Goal: Task Accomplishment & Management: Manage account settings

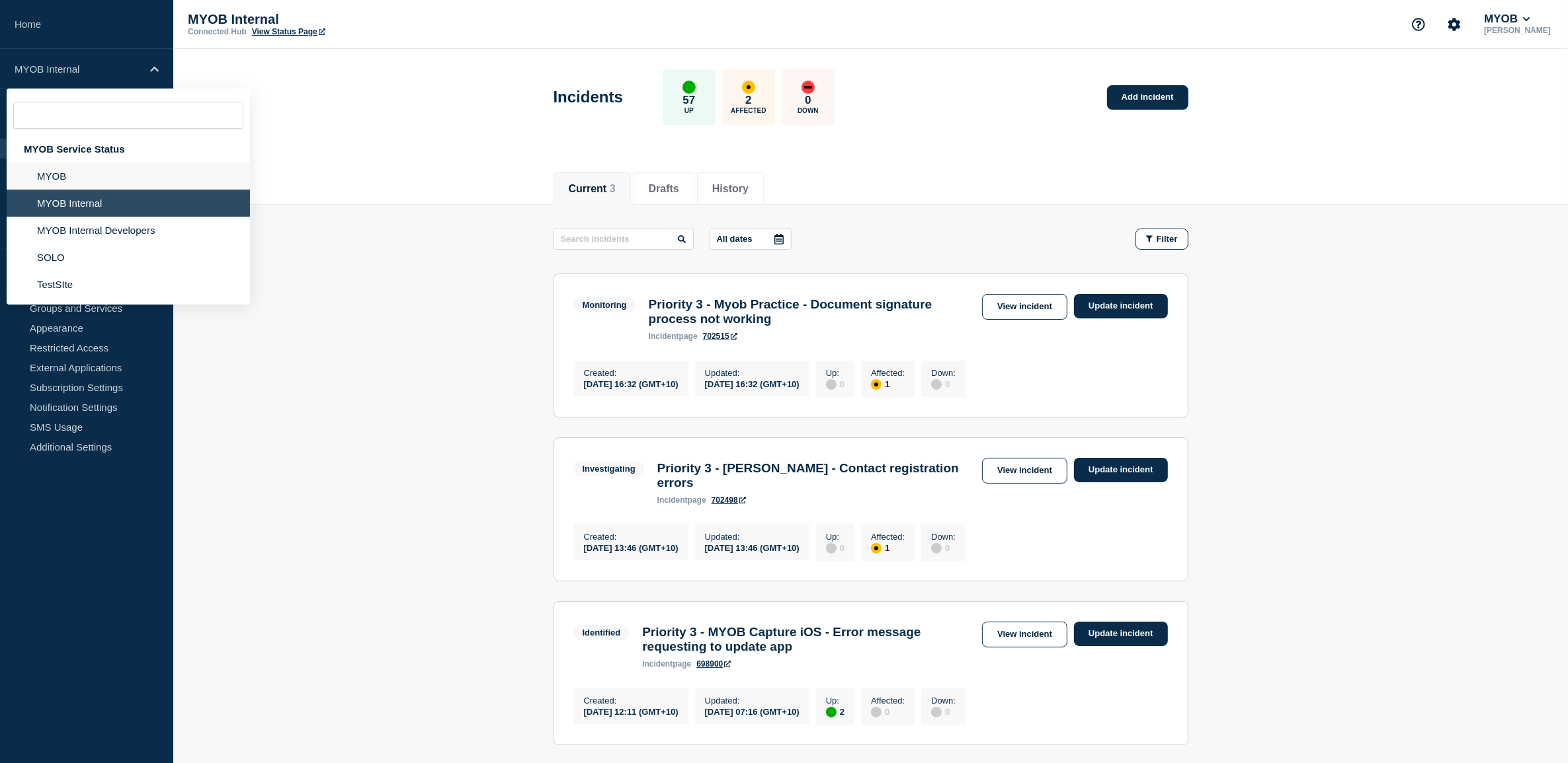
click at [98, 173] on li "MYOB" at bounding box center [128, 176] width 243 height 27
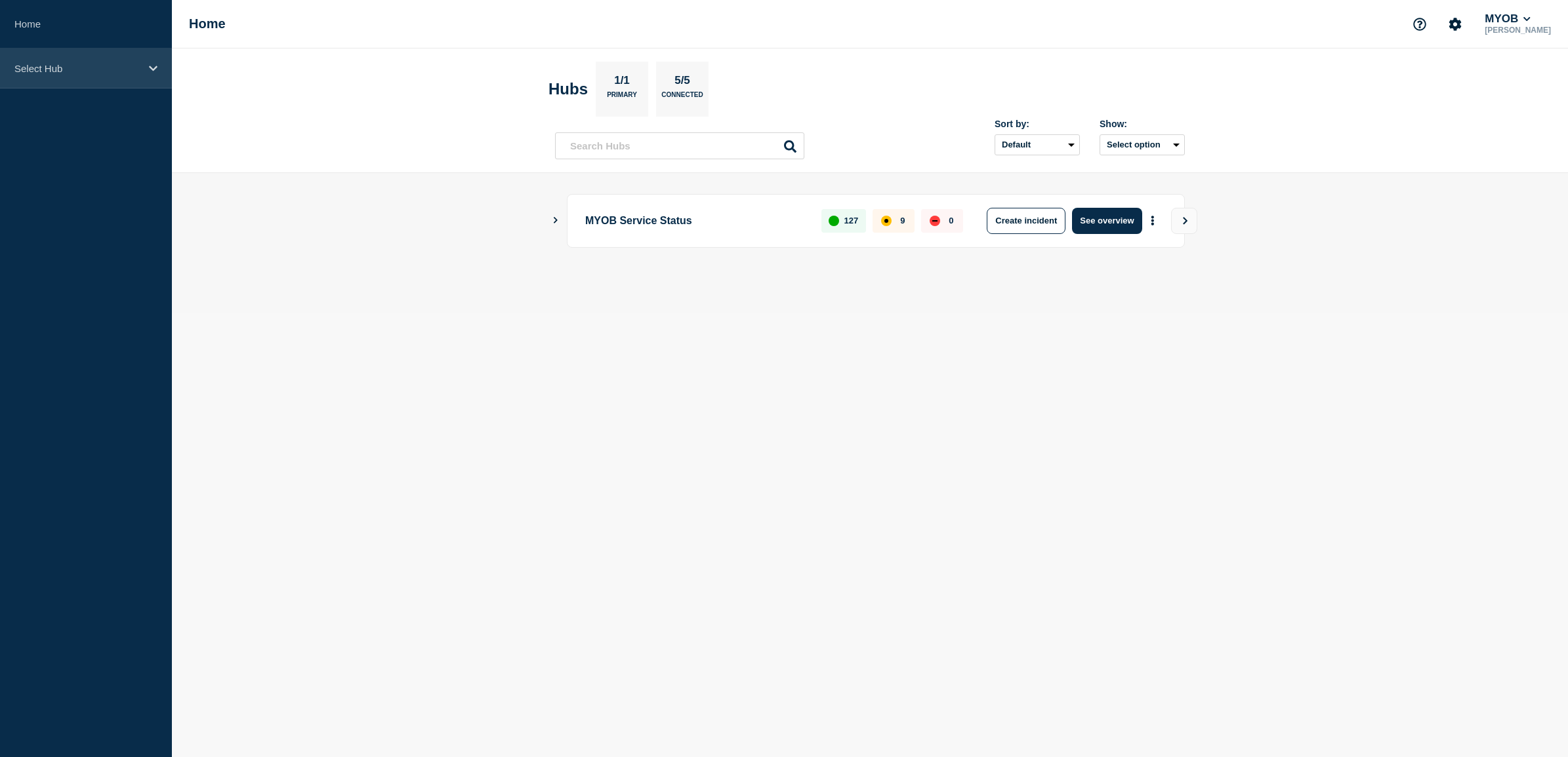
click at [147, 74] on div "Select Hub" at bounding box center [85, 69] width 172 height 40
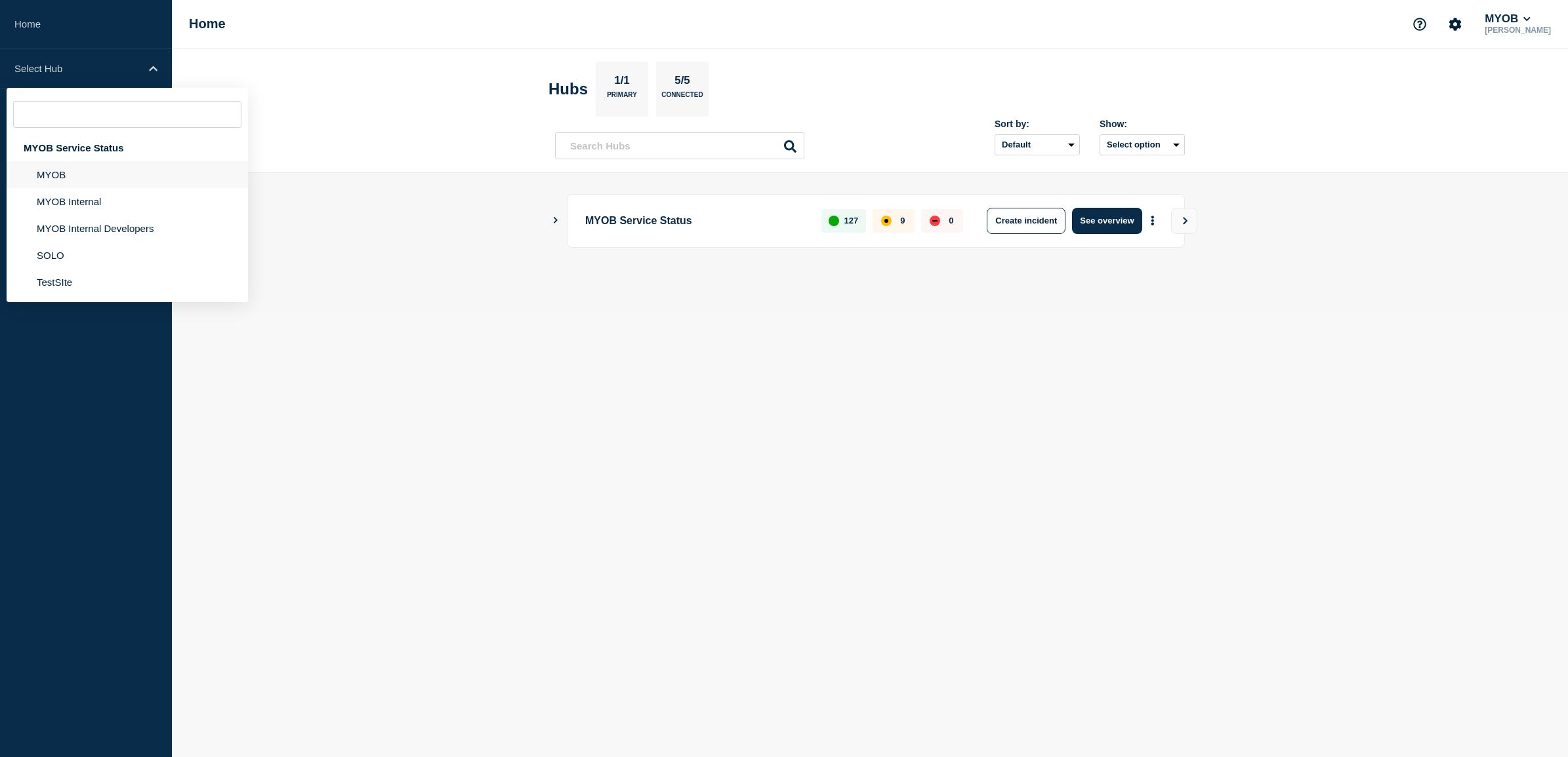
click at [99, 168] on li "MYOB" at bounding box center [127, 174] width 241 height 27
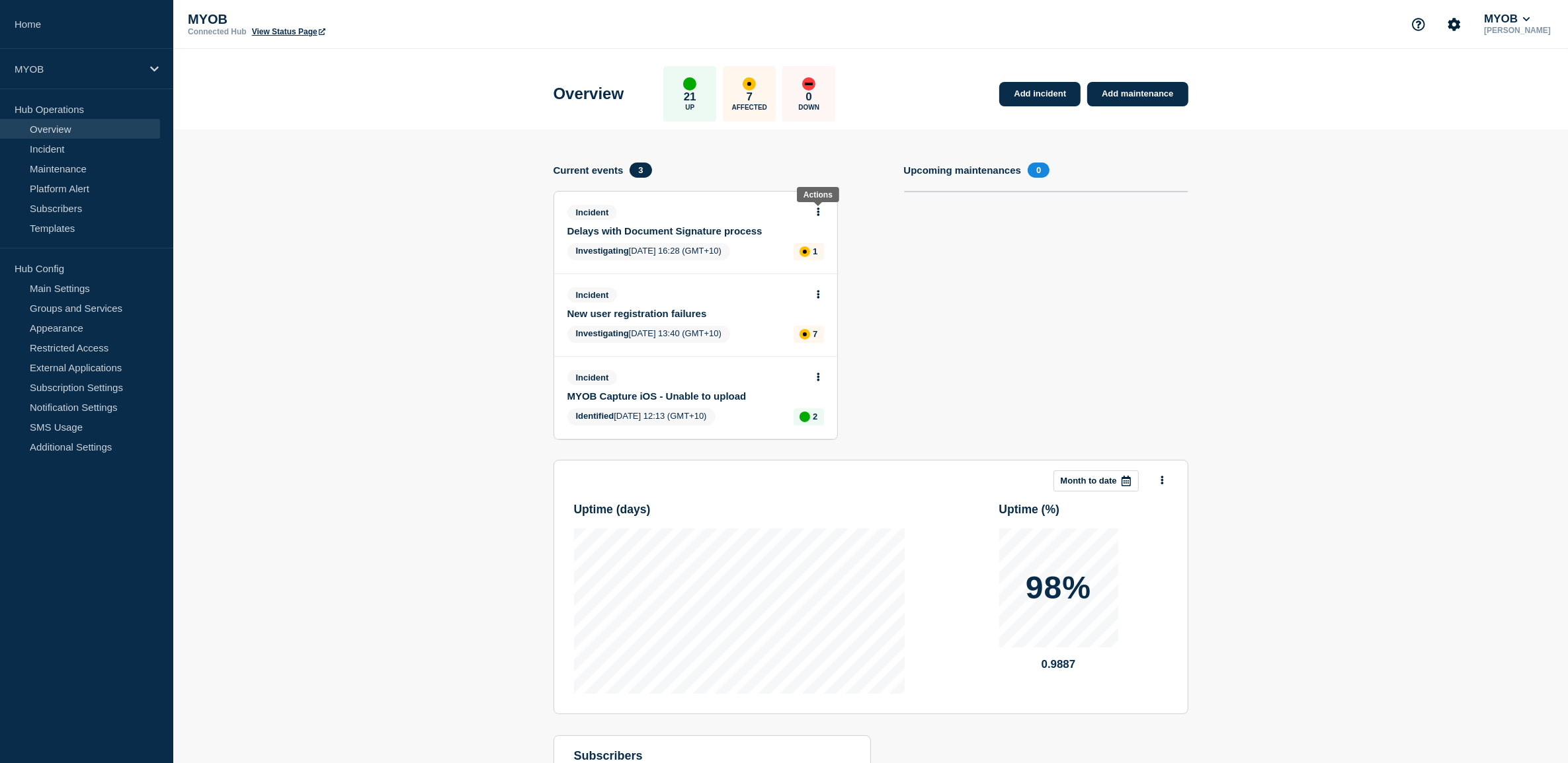
click at [820, 208] on body "Home MYOB Hub Operations Overview Incident Maintenance Platform Alert Subscribe…" at bounding box center [784, 381] width 1568 height 763
click at [813, 208] on button at bounding box center [818, 212] width 11 height 11
click at [825, 258] on link "Update incident" at bounding box center [817, 260] width 64 height 11
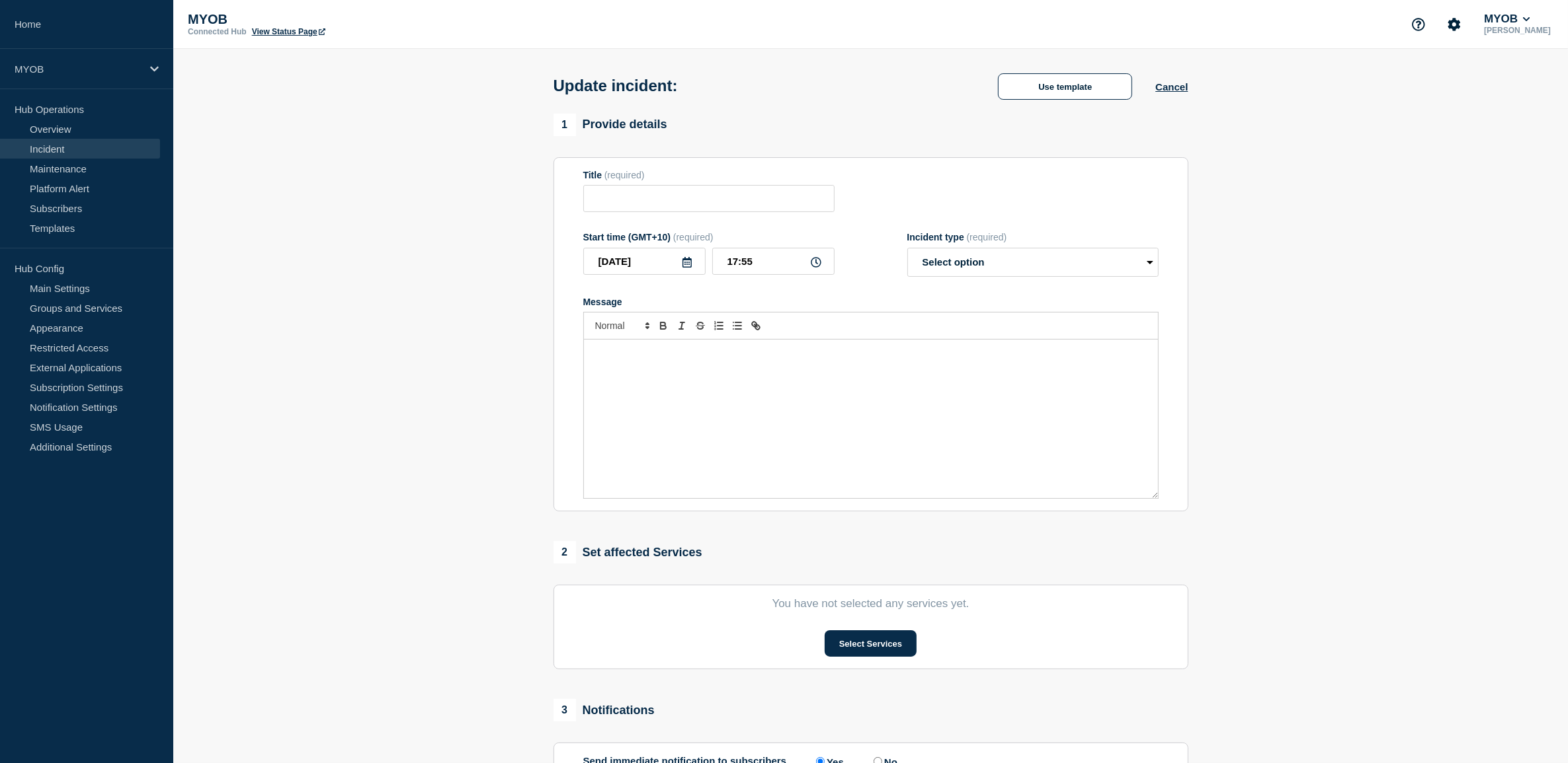
type input "Delays with Document Signature process"
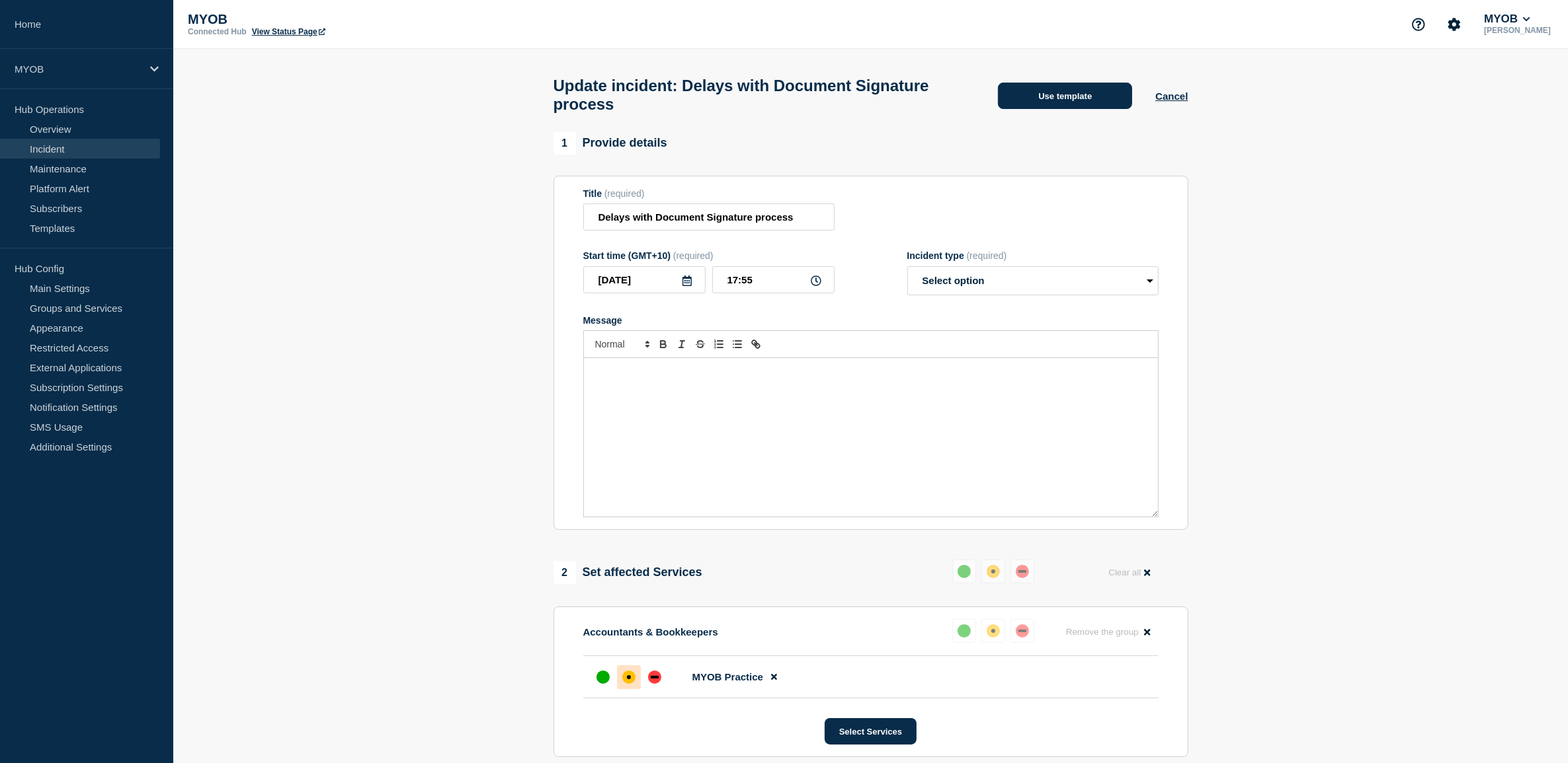
click at [1087, 100] on button "Use template" at bounding box center [1065, 96] width 134 height 26
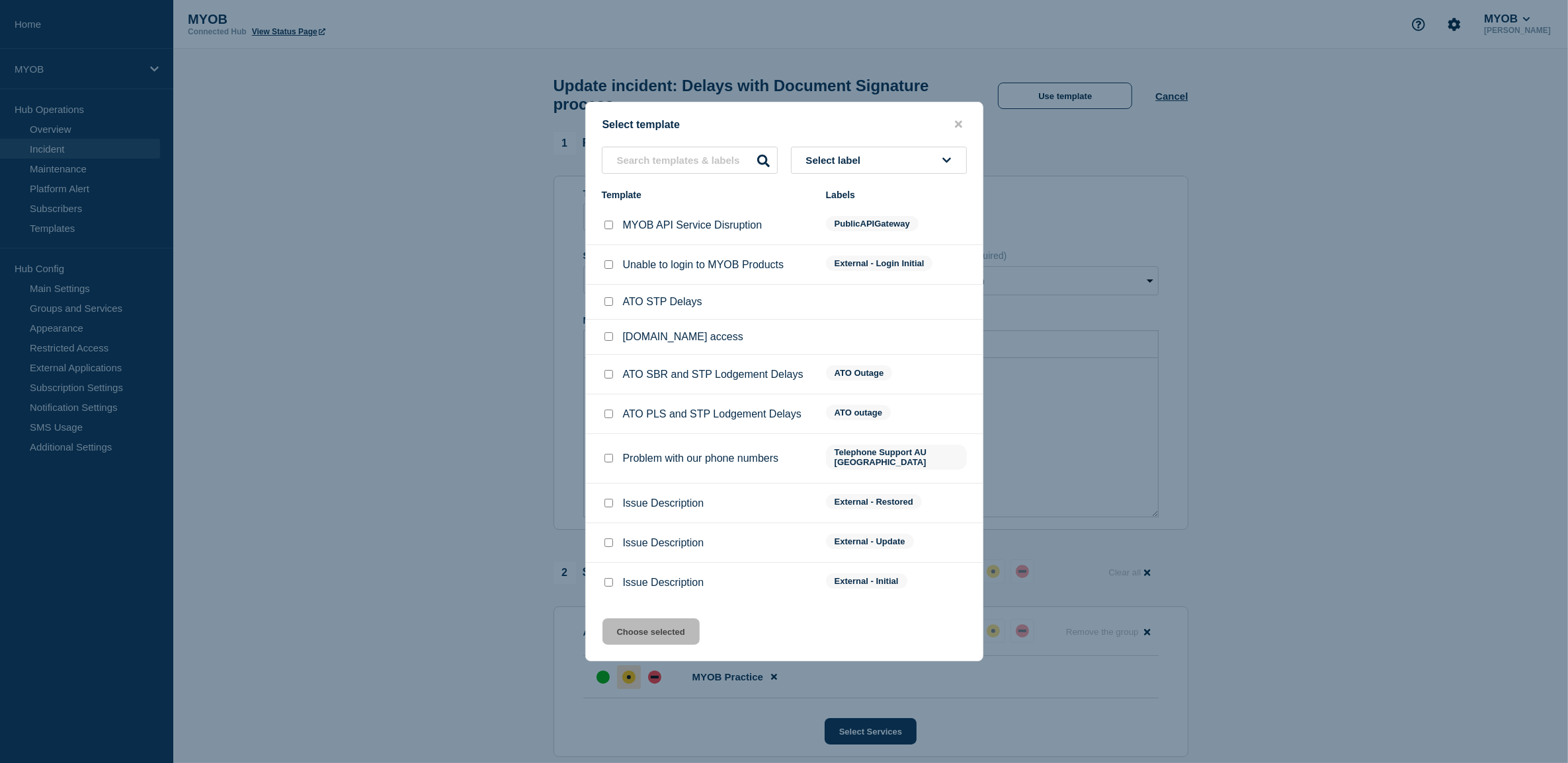
click at [604, 499] on input "Issue Description checkbox" at bounding box center [609, 503] width 9 height 9
checkbox input "true"
click at [639, 630] on button "Choose selected" at bounding box center [651, 632] width 98 height 26
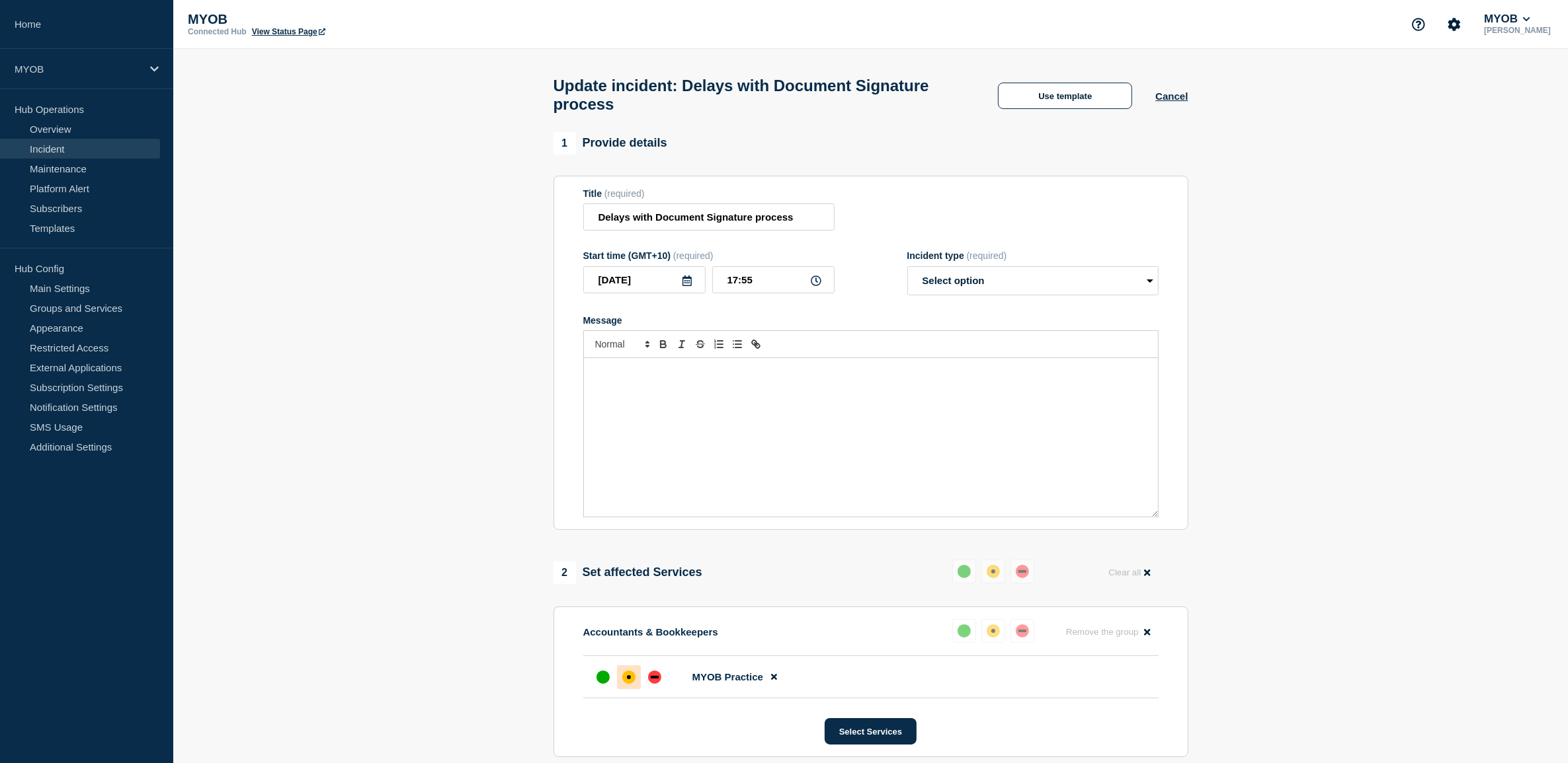
select select "resolved"
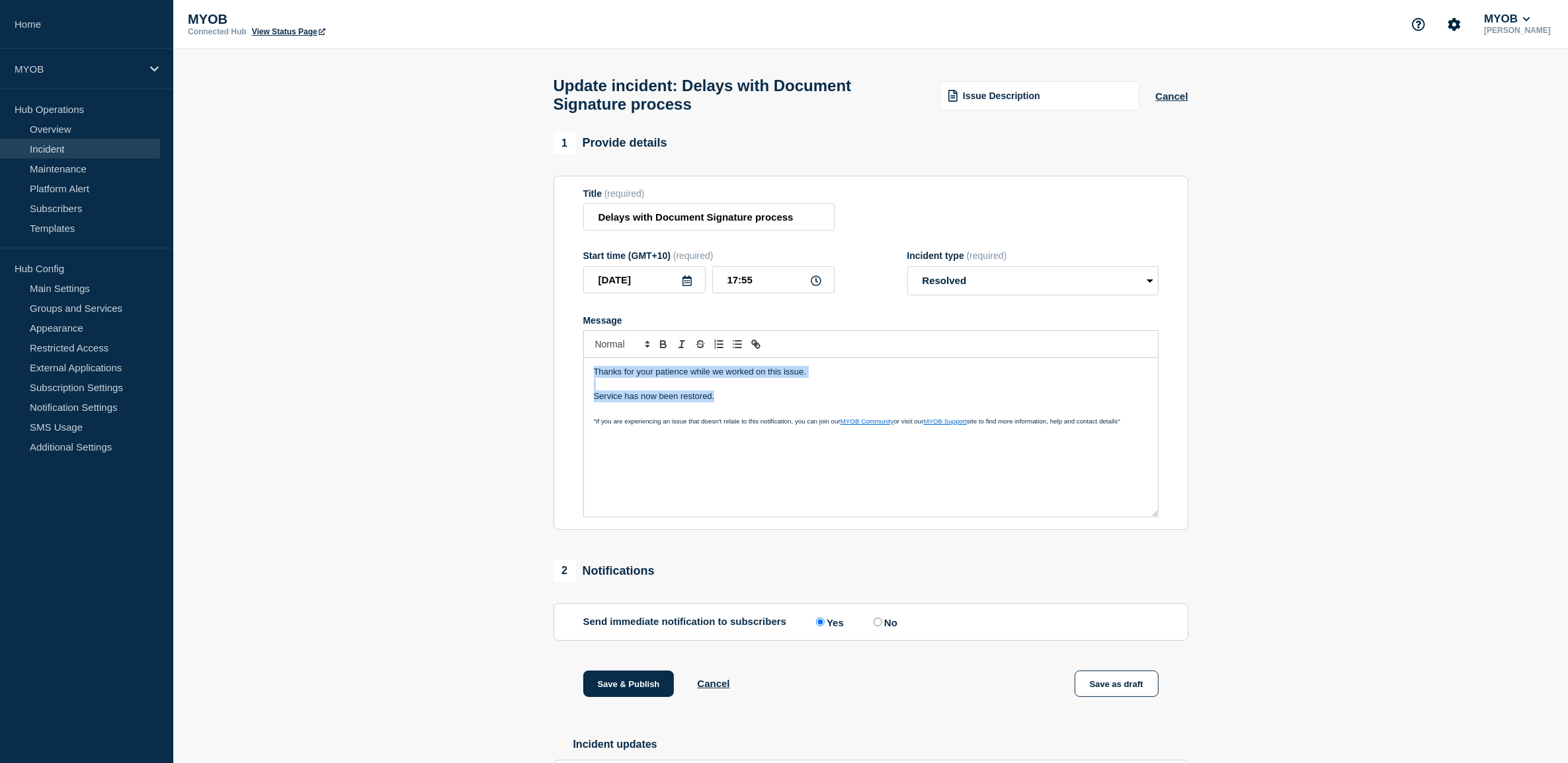
drag, startPoint x: 794, startPoint y: 403, endPoint x: 560, endPoint y: 377, distance: 235.4
click at [560, 377] on section "Title (required) Delays with Document Signature process Start time (GMT+10) (re…" at bounding box center [871, 353] width 635 height 355
copy div "Thanks for your patience while we worked on this issue. Service has now been re…"
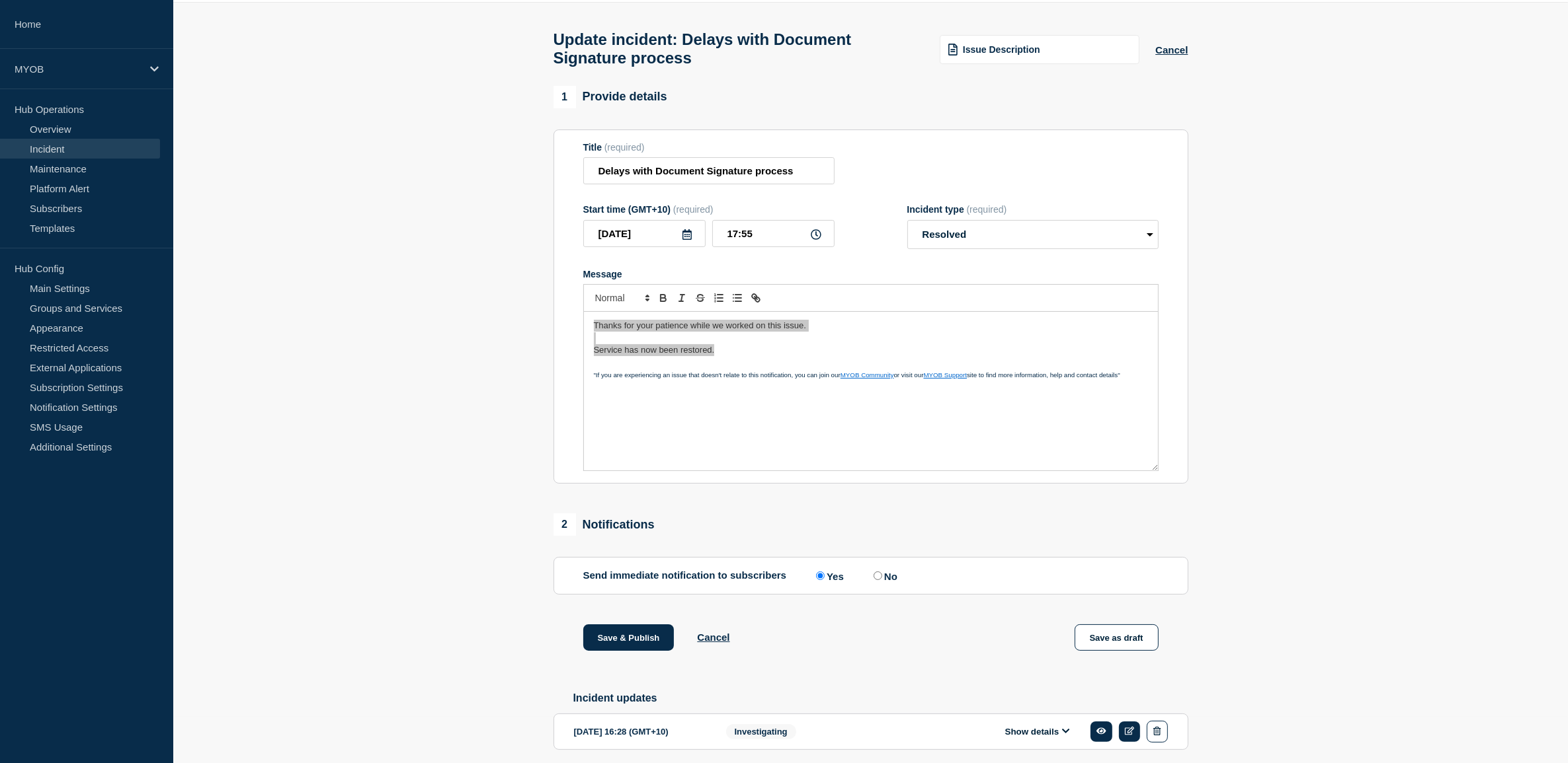
scroll to position [83, 0]
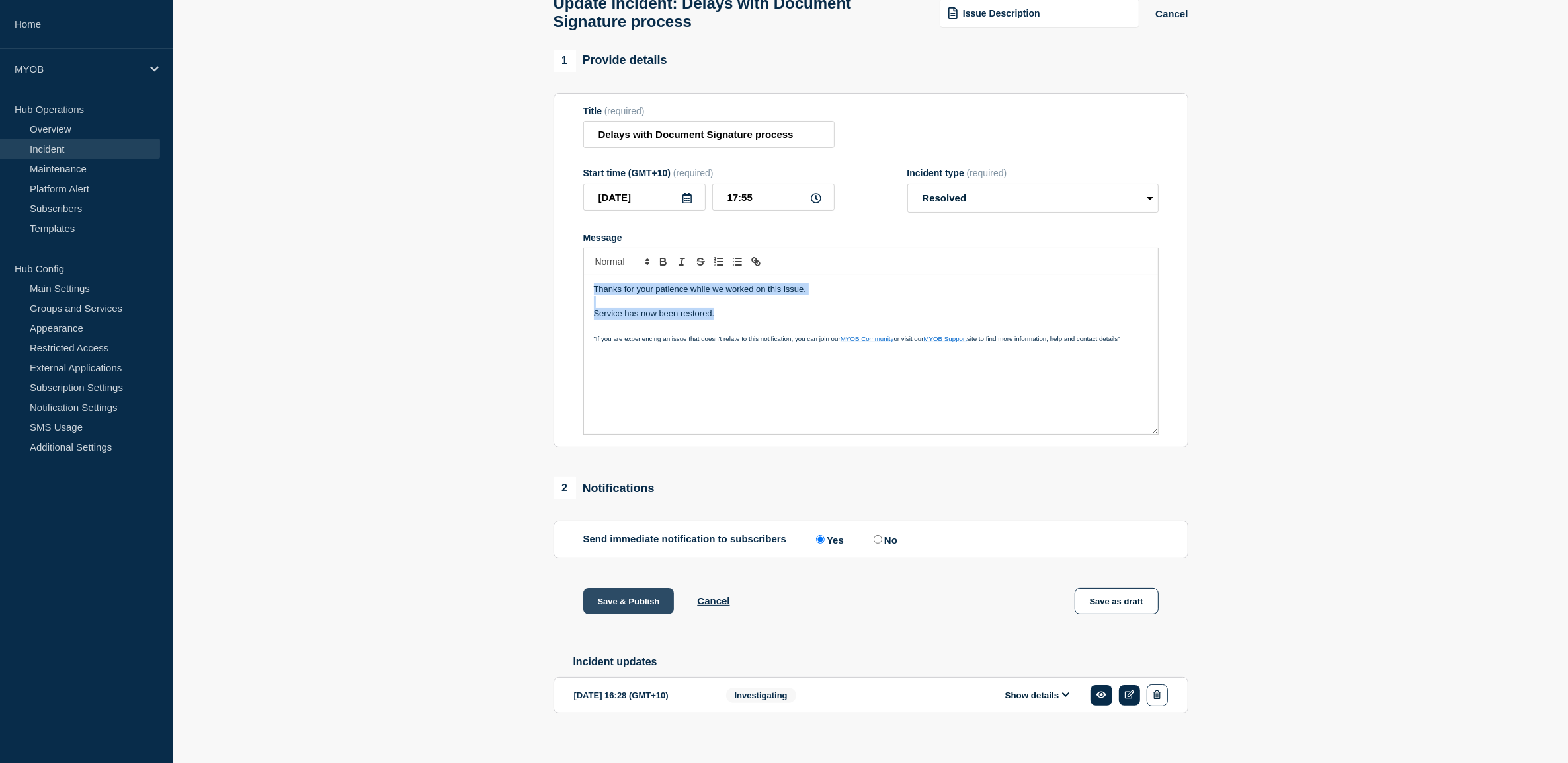
click at [628, 602] on button "Save & Publish" at bounding box center [629, 601] width 91 height 26
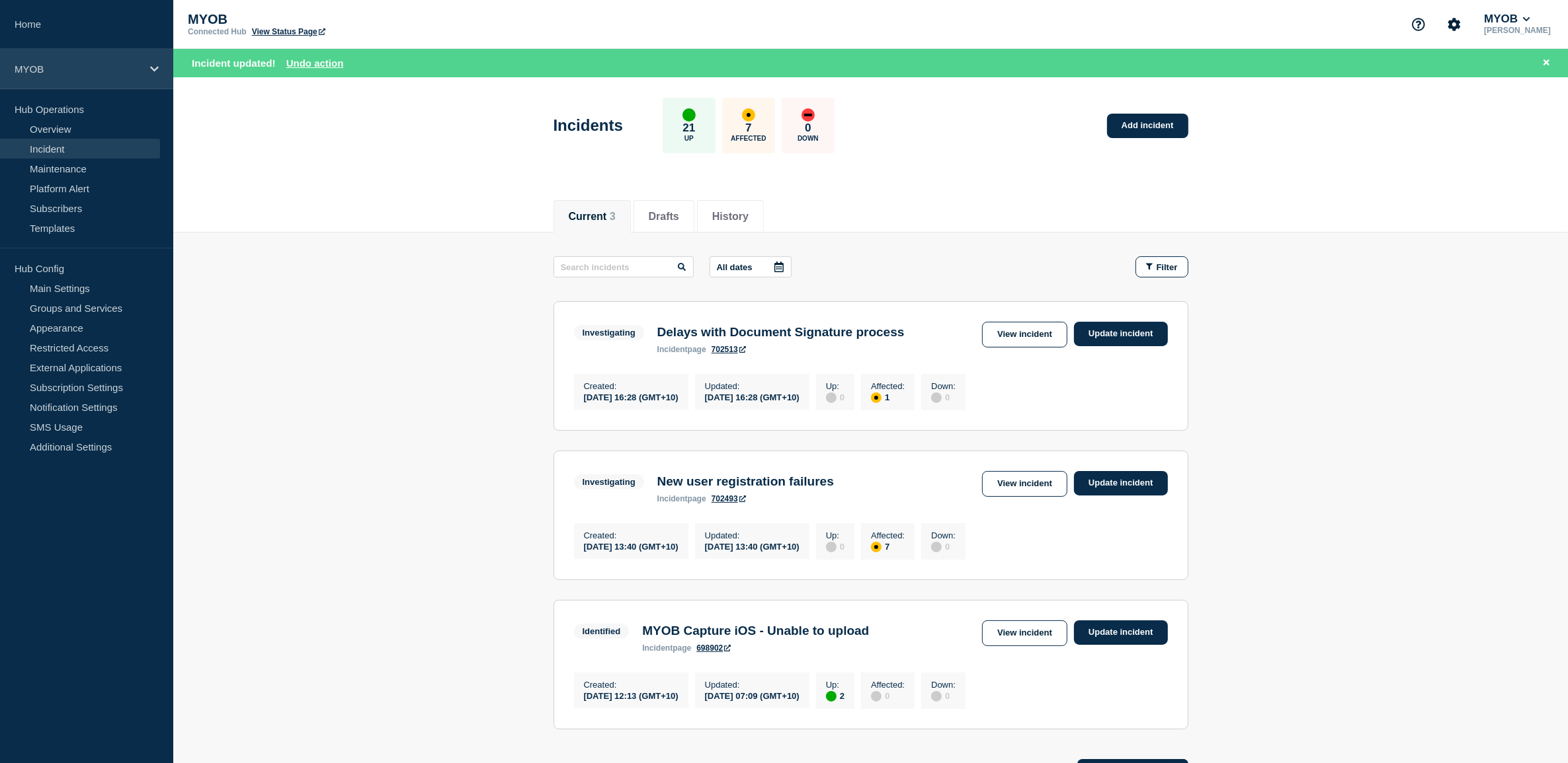
click at [151, 66] on icon at bounding box center [155, 68] width 9 height 10
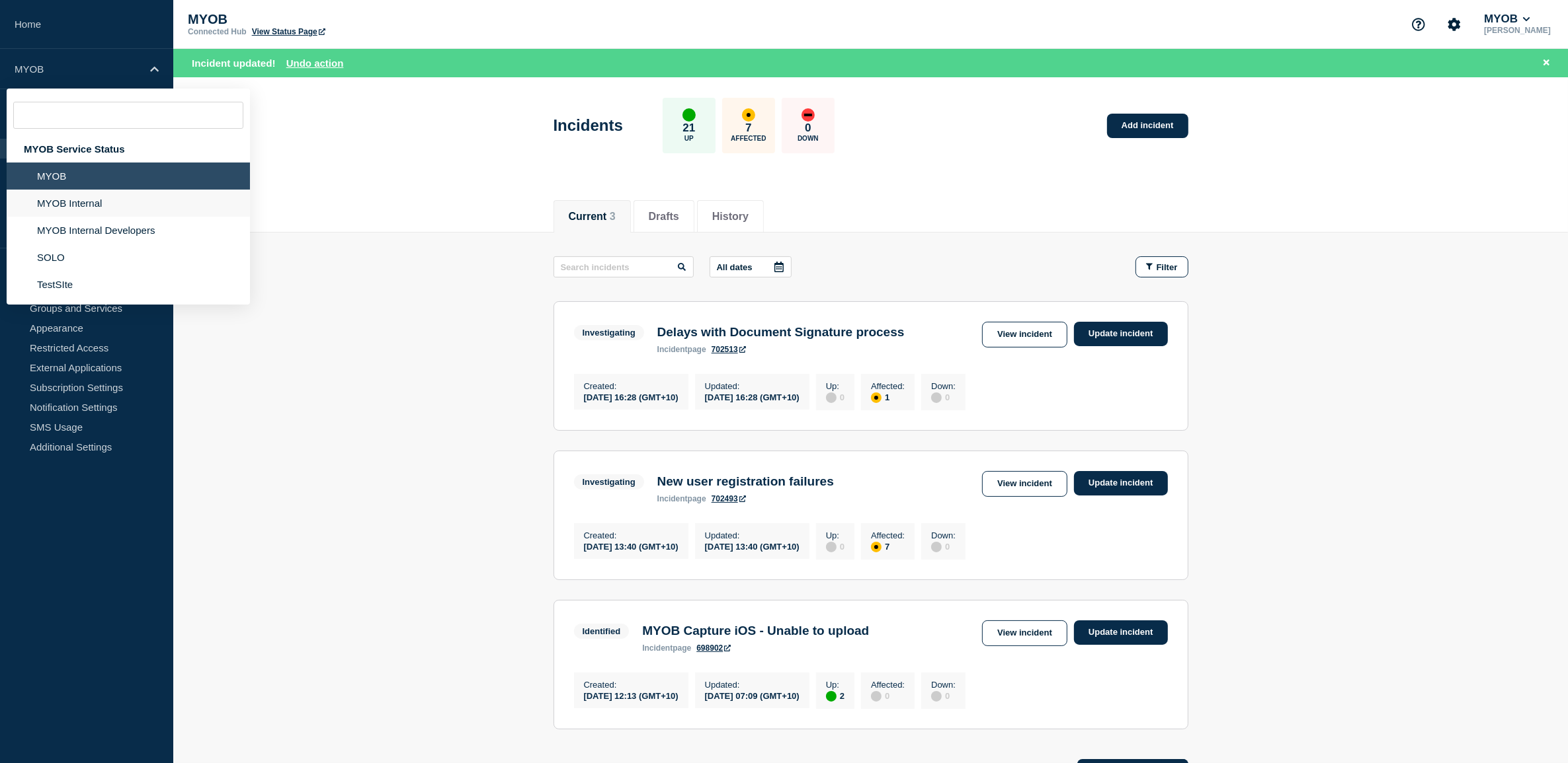
click at [98, 205] on li "MYOB Internal" at bounding box center [128, 203] width 243 height 27
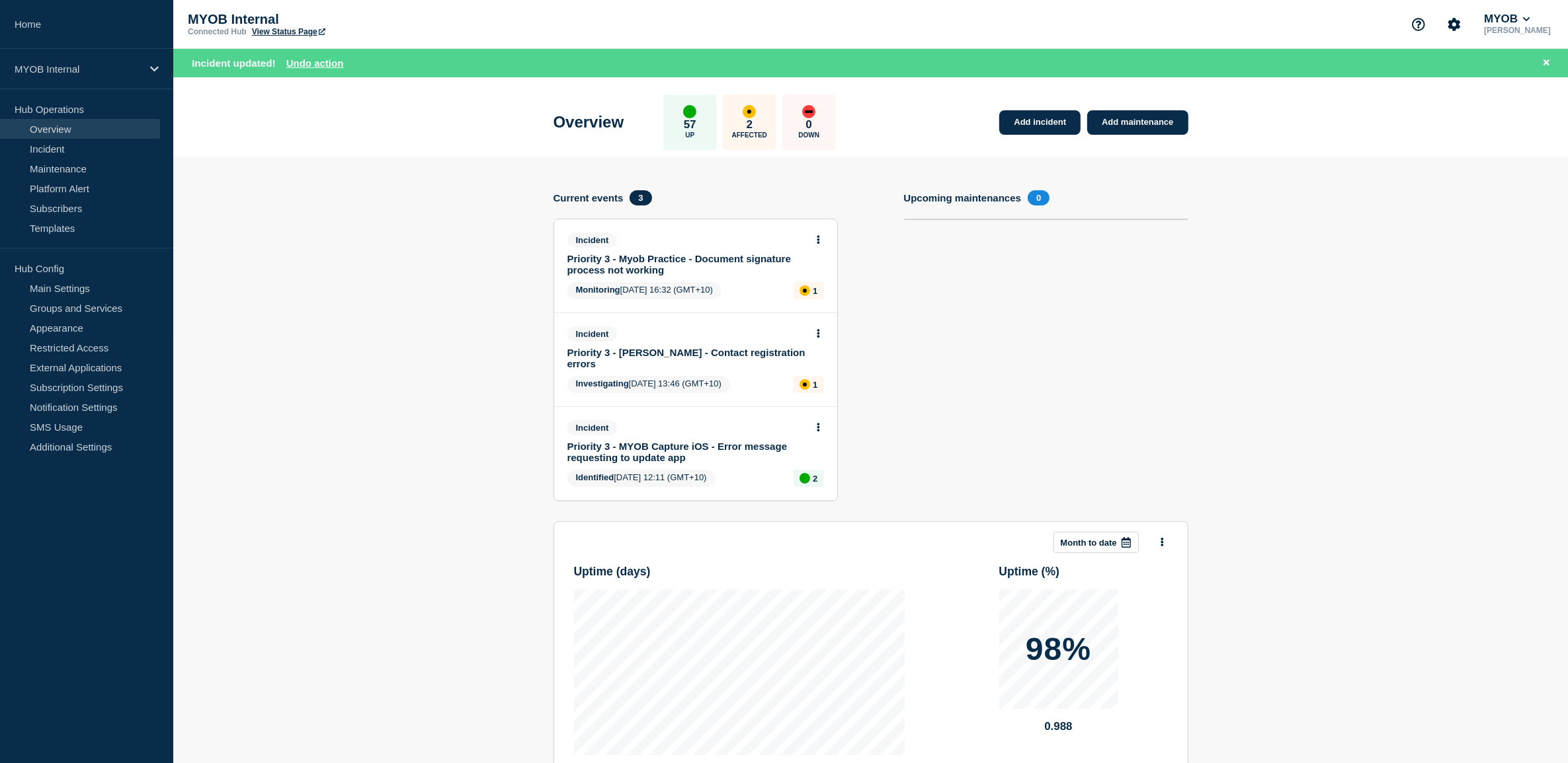
click at [818, 236] on body "Home MYOB Internal Hub Operations Overview Incident Maintenance Platform Alert …" at bounding box center [784, 381] width 1568 height 763
click at [820, 236] on button at bounding box center [818, 240] width 11 height 11
click at [822, 285] on link "Update incident" at bounding box center [817, 288] width 64 height 11
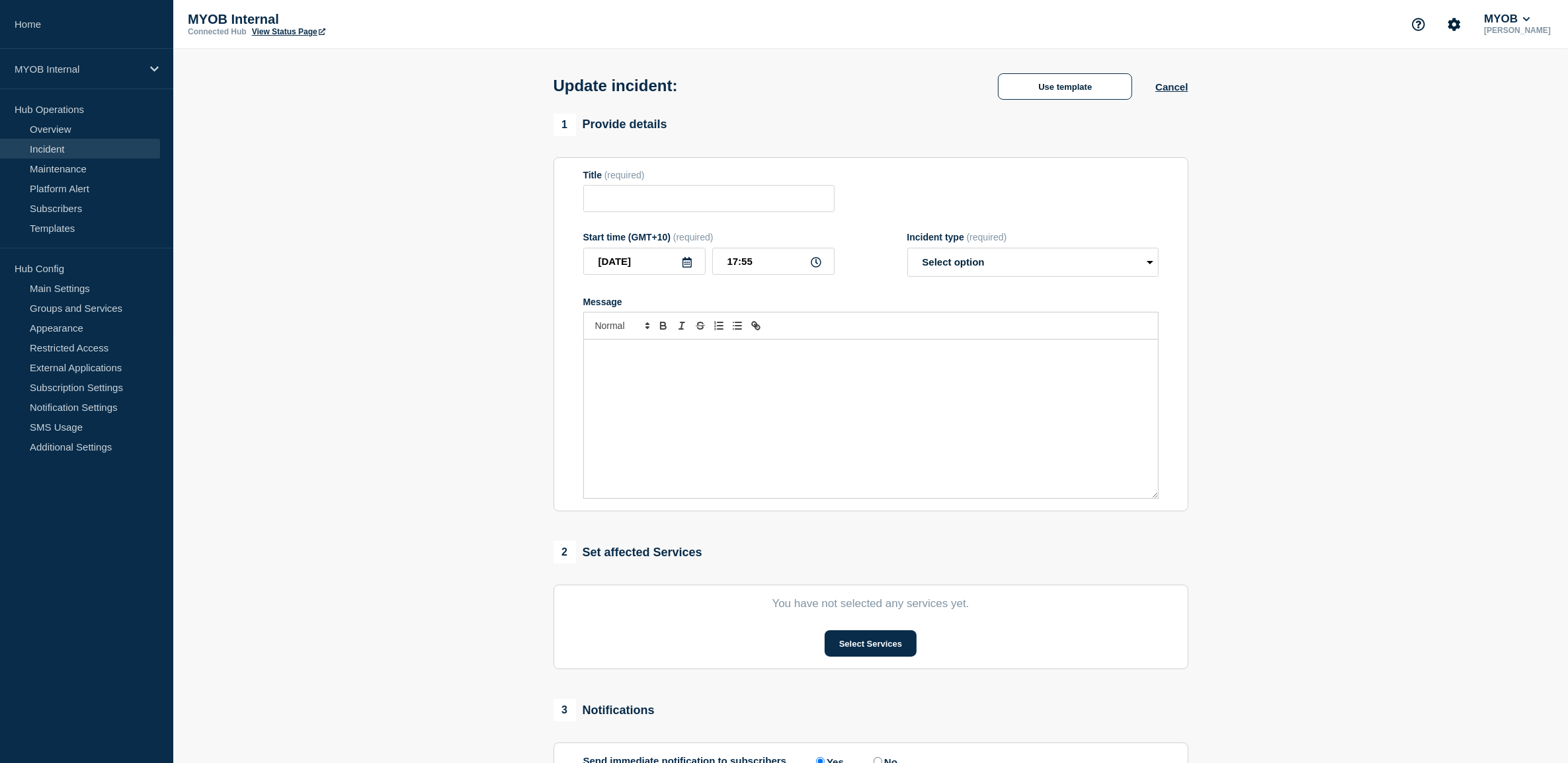
type input "Priority 3 - Myob Practice - Document signature process not working"
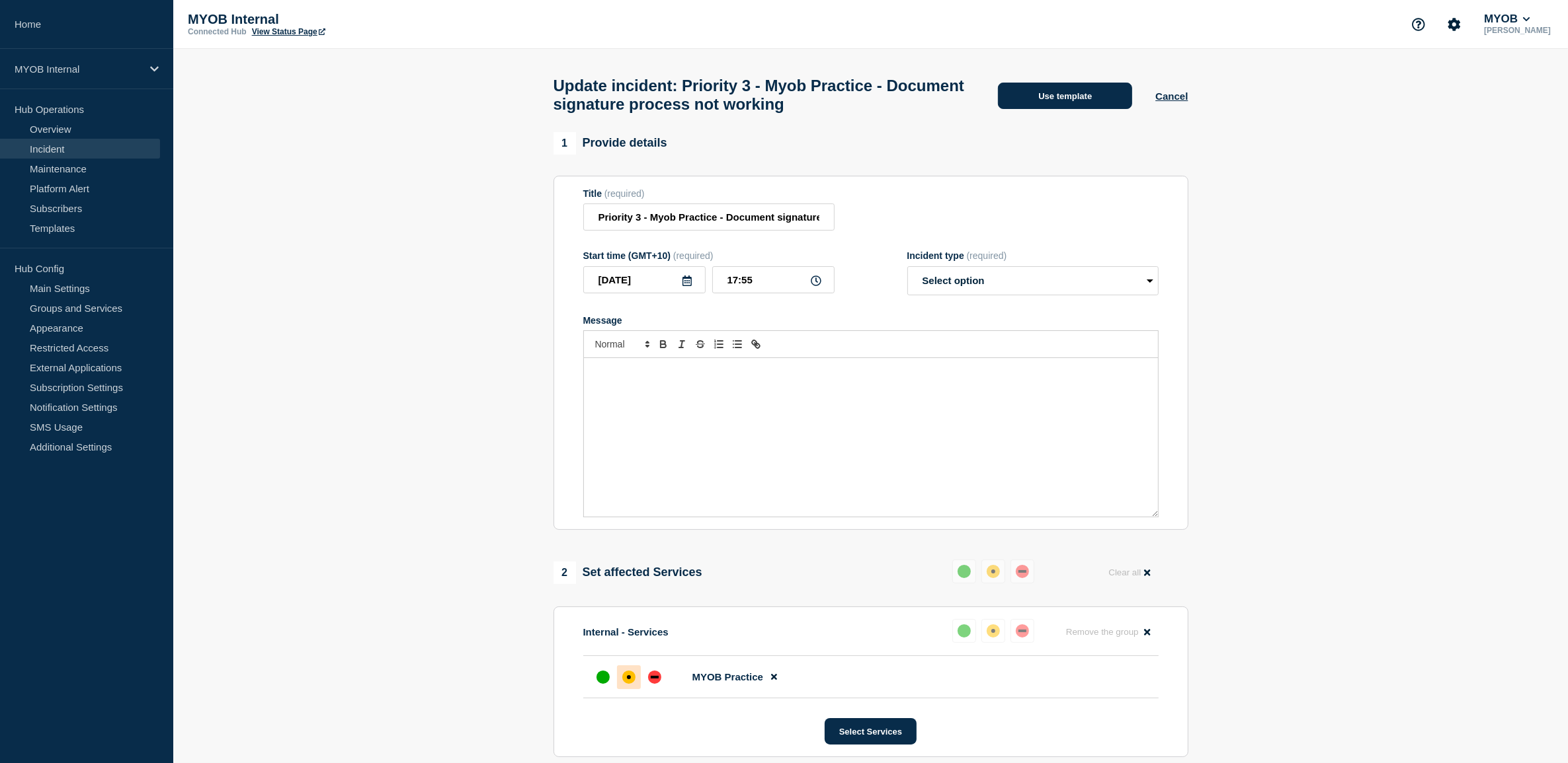
click at [1038, 105] on button "Use template" at bounding box center [1065, 96] width 134 height 26
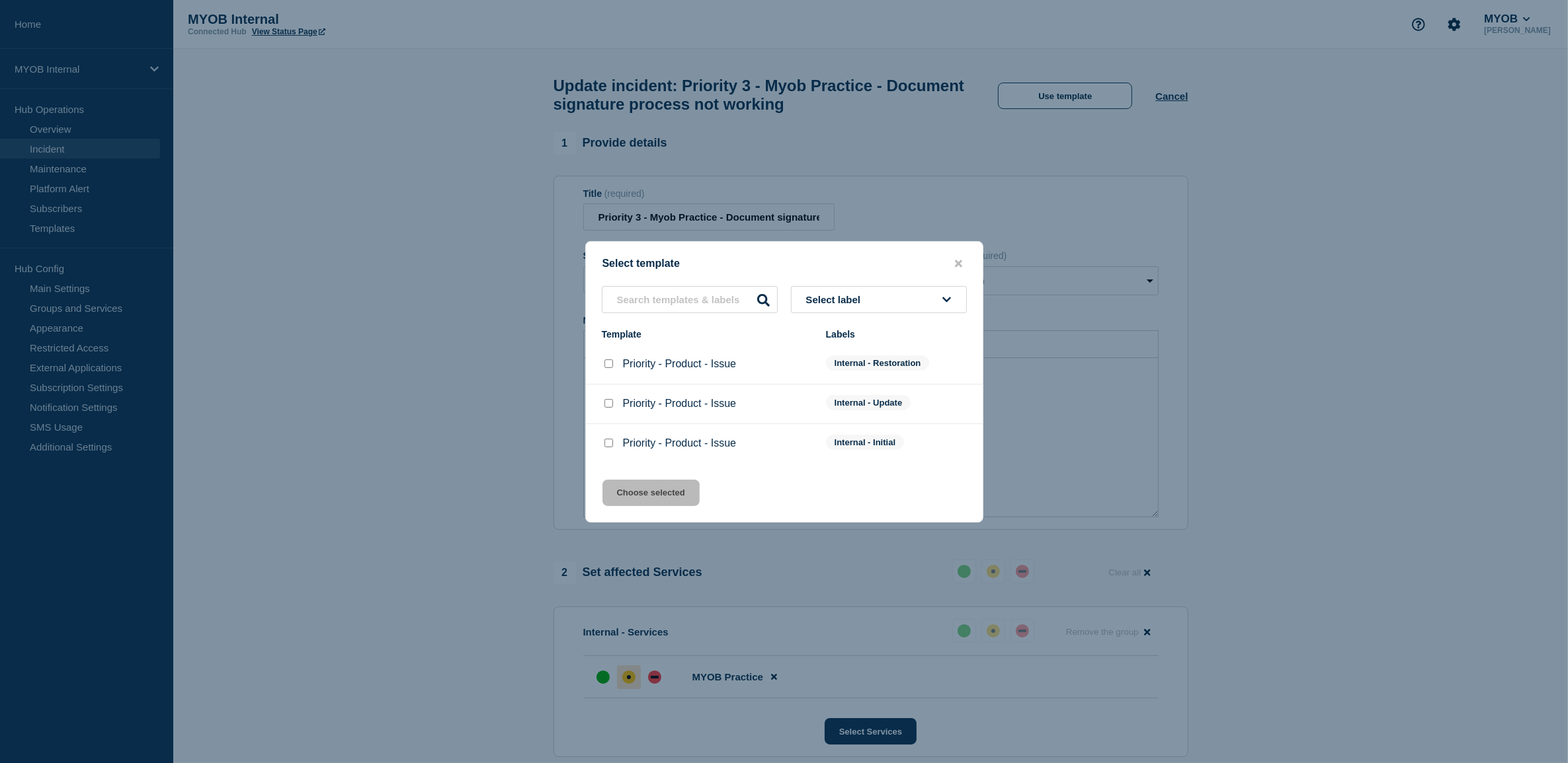
click at [609, 365] on input "Priority - Product - Issue checkbox" at bounding box center [609, 364] width 9 height 9
checkbox input "true"
click at [676, 493] on button "Choose selected" at bounding box center [651, 493] width 98 height 26
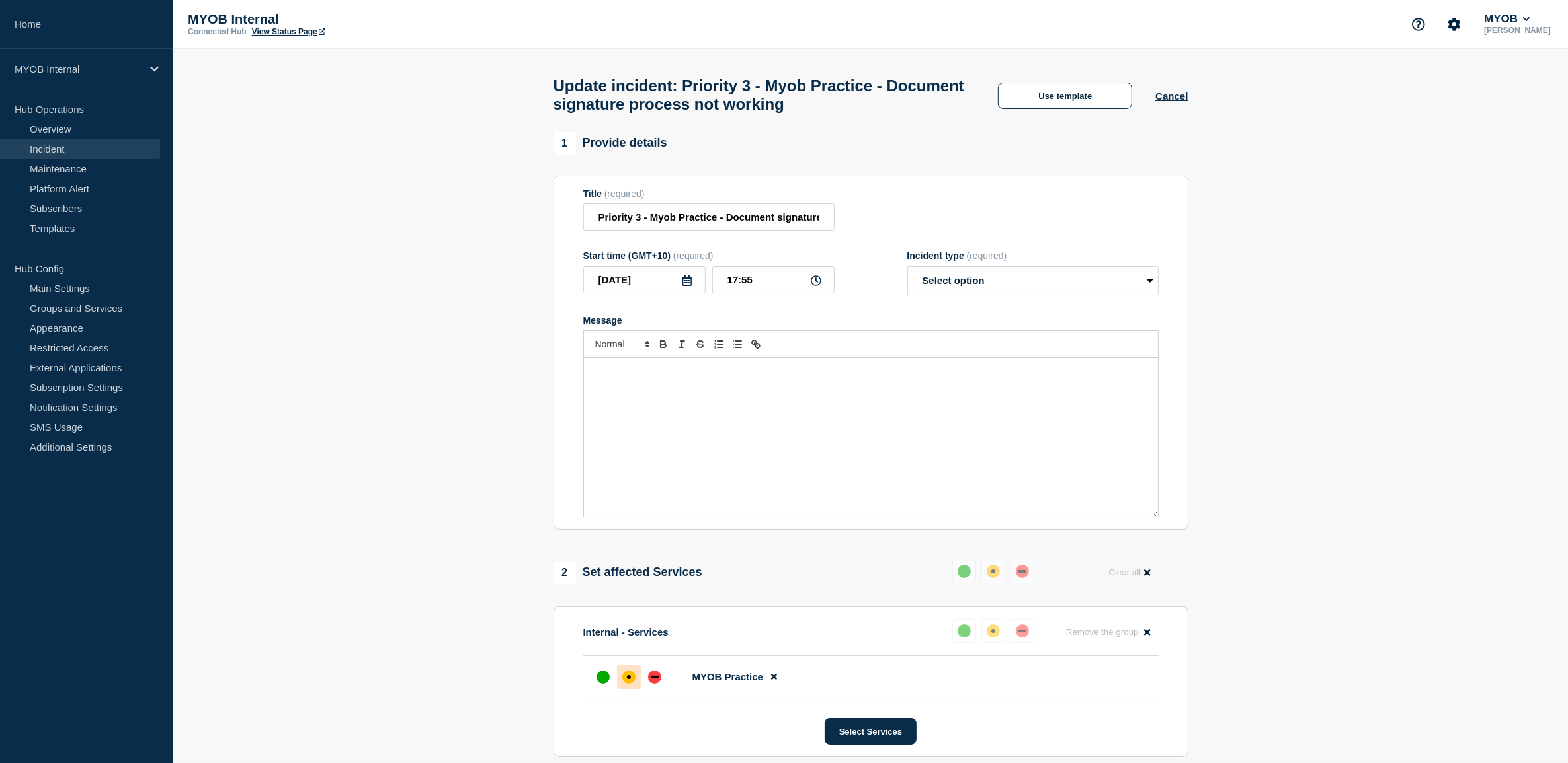
select select "resolved"
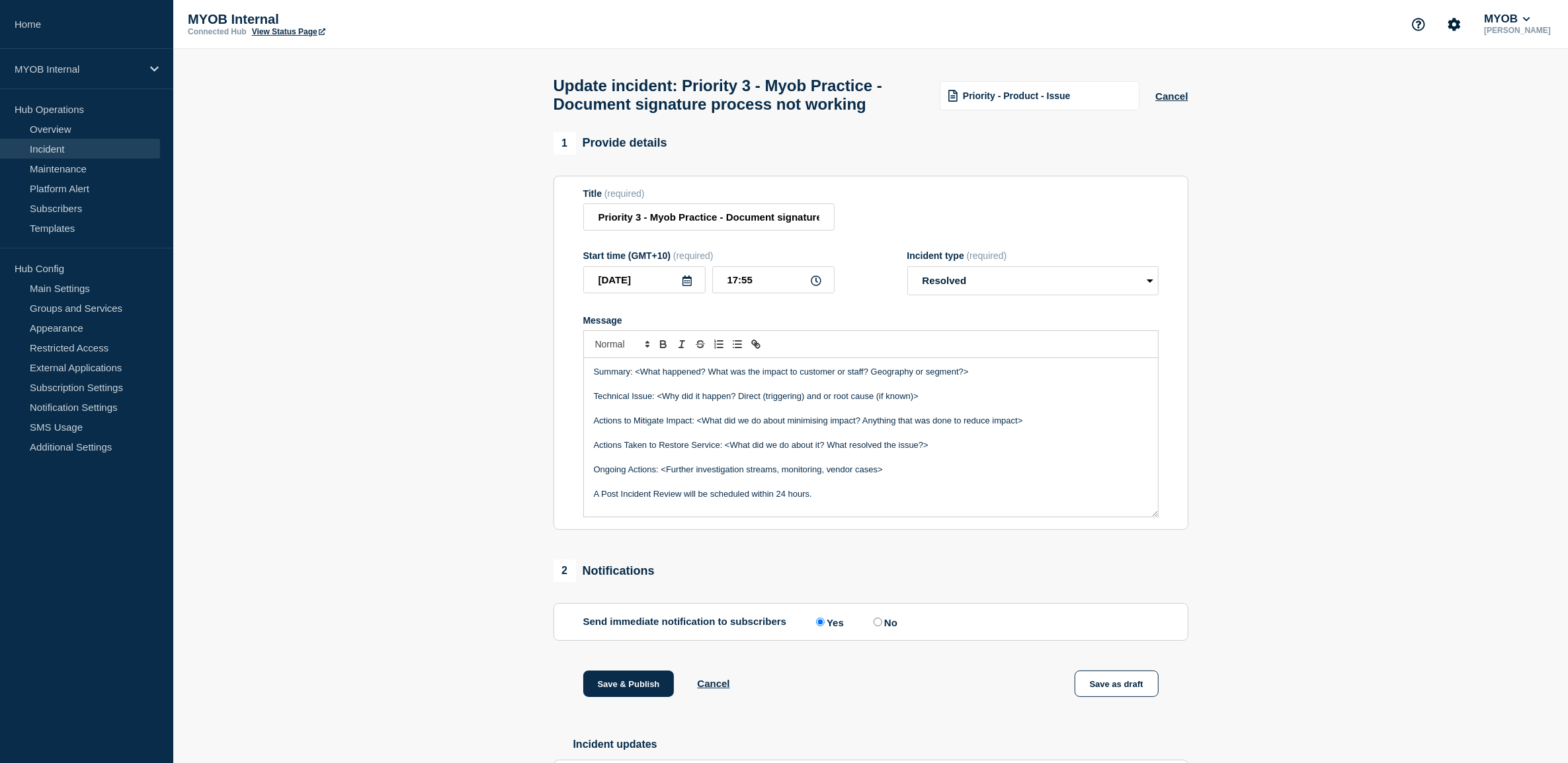
click at [896, 472] on p "Ongoing Actions: <Further investigation streams, monitoring, vendor cases>" at bounding box center [871, 470] width 554 height 12
drag, startPoint x: 989, startPoint y: 378, endPoint x: 636, endPoint y: 374, distance: 353.0
click at [636, 374] on p "Summary: <What happened? What was the impact to customer or staff? Geography or…" at bounding box center [871, 372] width 554 height 12
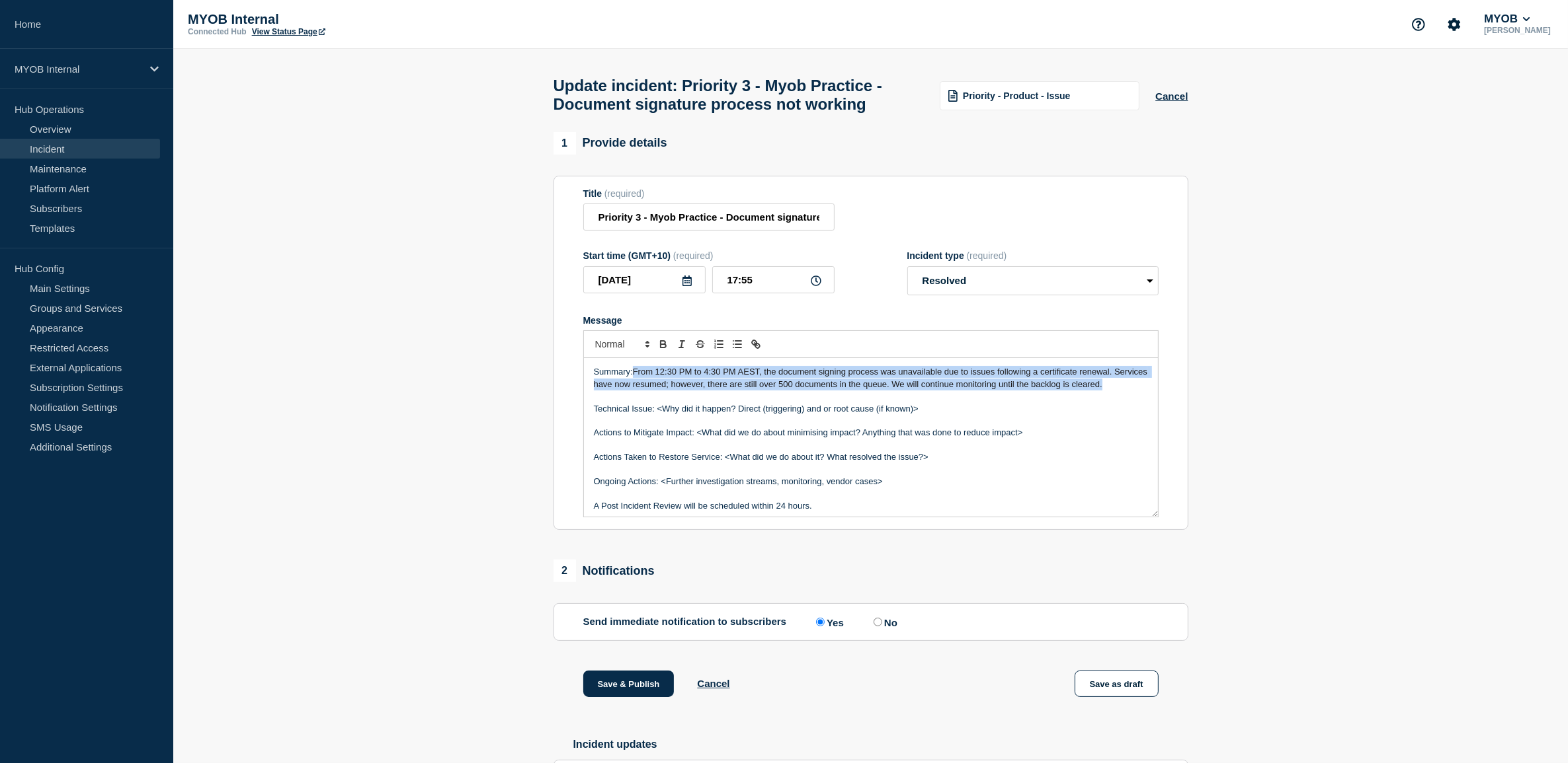
drag, startPoint x: 633, startPoint y: 377, endPoint x: 645, endPoint y: 400, distance: 25.9
click at [645, 391] on p "Summary: From 12:30 PM to 4:30 PM AEST, the document signing process was unavai…" at bounding box center [871, 378] width 554 height 25
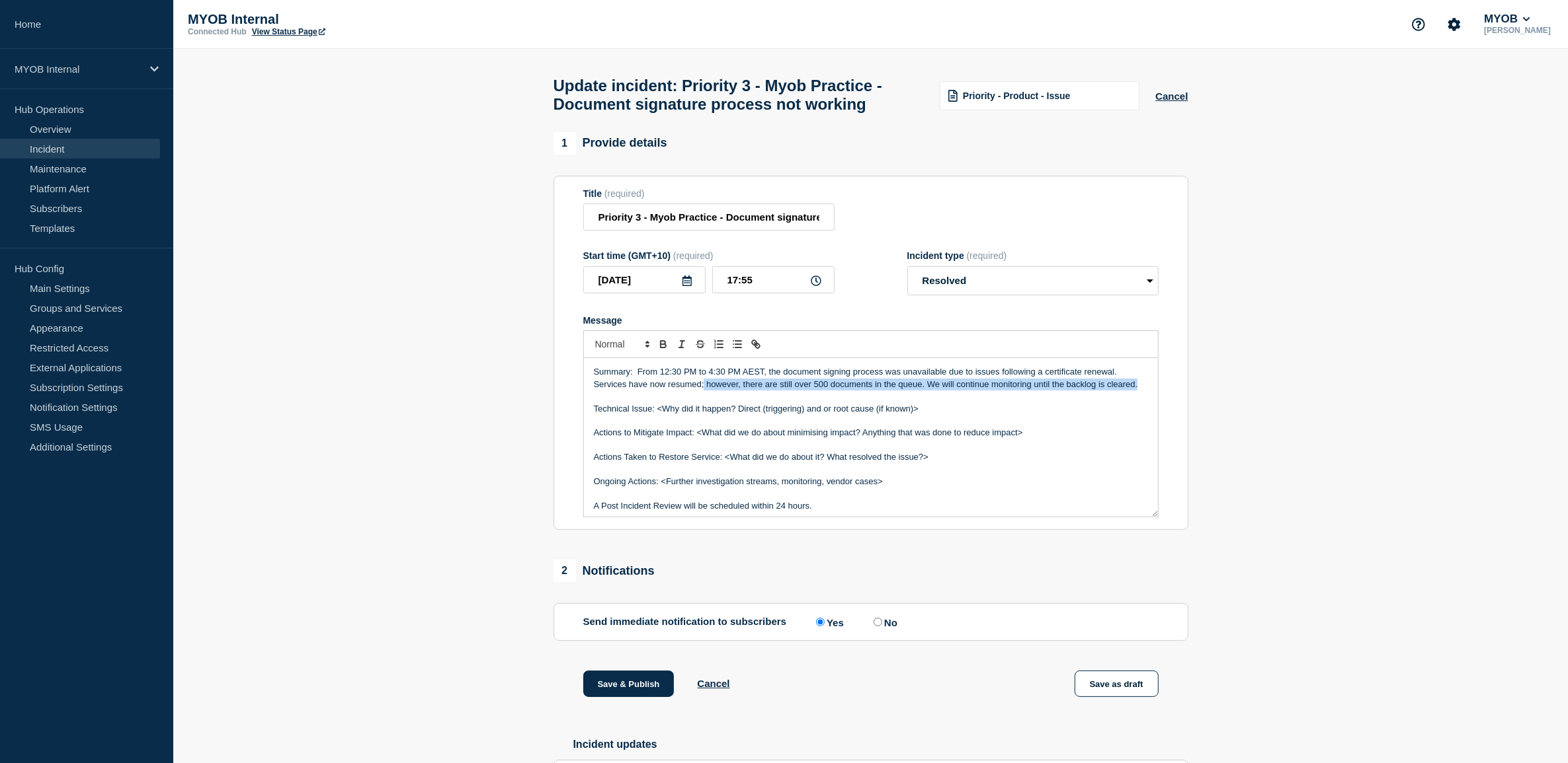
drag, startPoint x: 705, startPoint y: 390, endPoint x: 711, endPoint y: 407, distance: 18.0
click at [711, 391] on p "Summary: From 12:30 PM to 4:30 PM AEST, the document signing process was unavai…" at bounding box center [871, 378] width 554 height 25
click at [836, 391] on p "Summary: From 12:30 PM to 4:30 PM AEST, the document signing process was unavai…" at bounding box center [871, 378] width 554 height 25
click at [930, 410] on p "Technical Issue: <Why did it happen? Direct (triggering) and or root cause (if …" at bounding box center [871, 409] width 554 height 12
drag, startPoint x: 920, startPoint y: 414, endPoint x: 658, endPoint y: 415, distance: 262.0
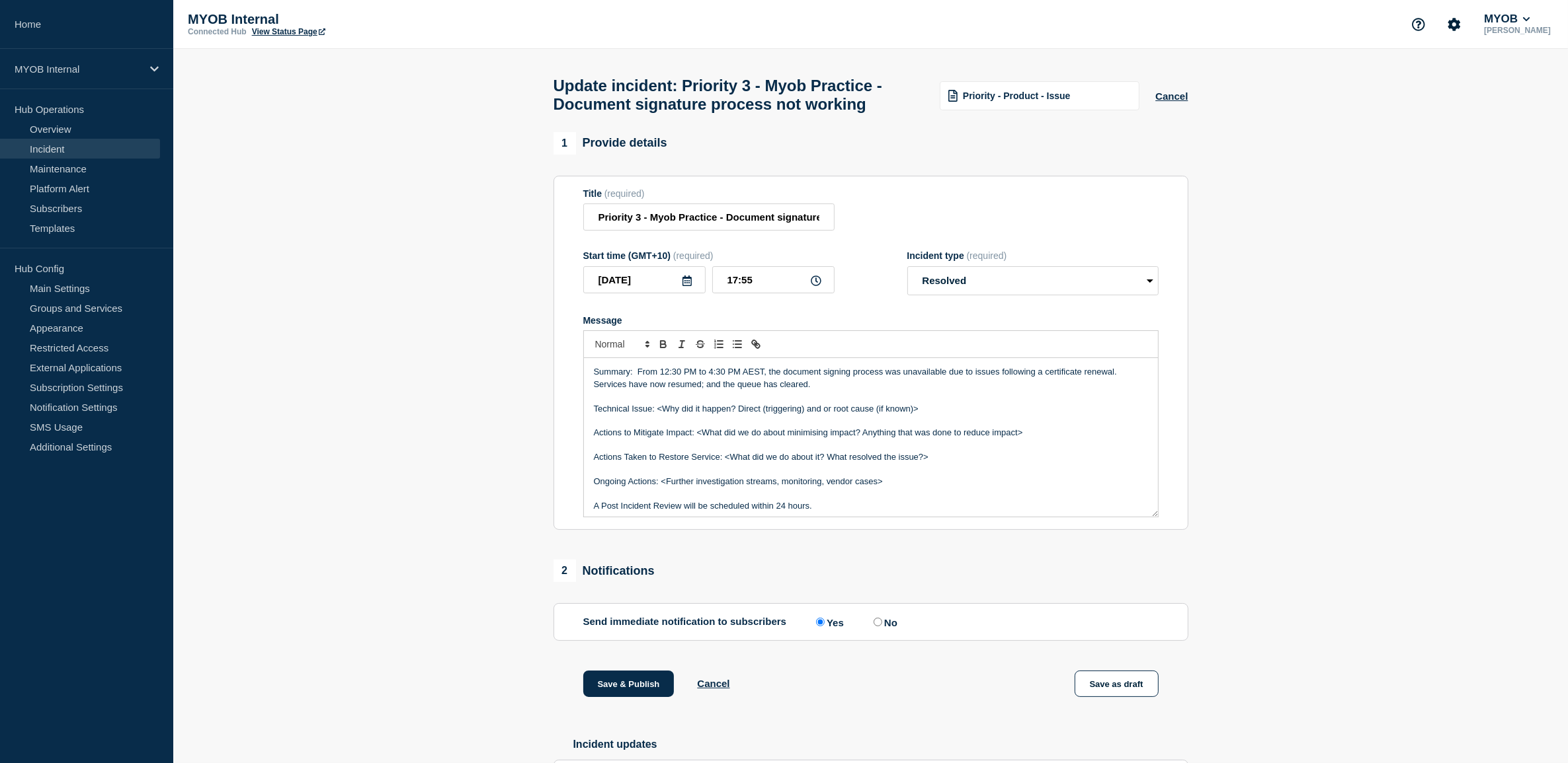
click at [658, 415] on p "Technical Issue: <Why did it happen? Direct (triggering) and or root cause (if …" at bounding box center [871, 409] width 554 height 12
drag, startPoint x: 1045, startPoint y: 438, endPoint x: 540, endPoint y: 437, distance: 505.0
click at [540, 437] on section "1 Provide details Title (required) Priority 3 - Myob Practice - Document signat…" at bounding box center [871, 486] width 1395 height 706
drag, startPoint x: 949, startPoint y: 436, endPoint x: 727, endPoint y: 437, distance: 222.0
click at [727, 437] on p "Actions Taken to Restore Service: <What did we do about it? What resolved the i…" at bounding box center [871, 433] width 554 height 12
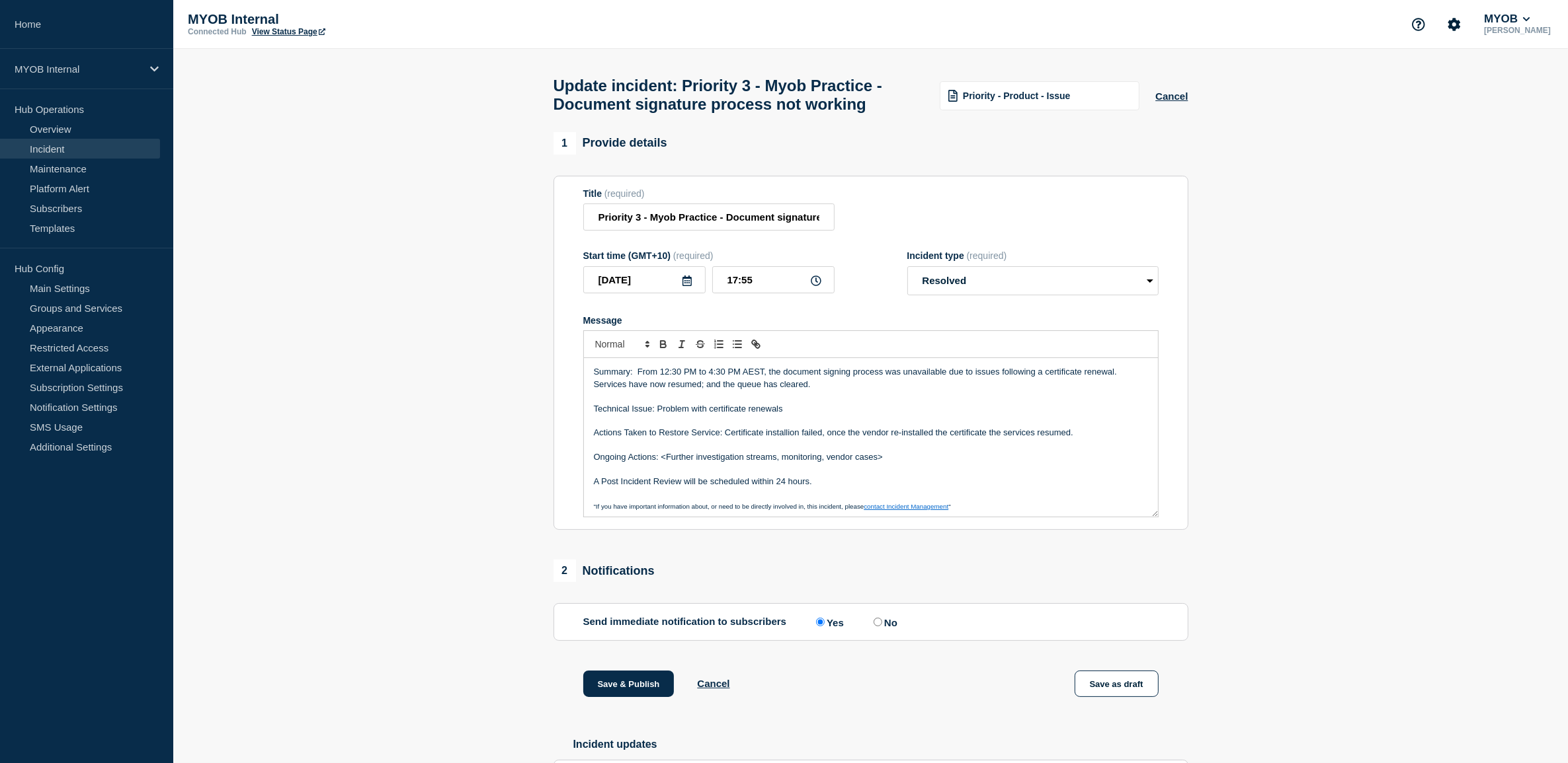
drag, startPoint x: 784, startPoint y: 436, endPoint x: 970, endPoint y: 491, distance: 194.0
click at [970, 488] on p "A Post Incident Review will be scheduled within 24 hours." at bounding box center [871, 482] width 554 height 12
click at [965, 484] on p "A Post Incident Review will be scheduled within 24 hours." at bounding box center [871, 482] width 554 height 12
click at [1008, 494] on p "Message" at bounding box center [871, 494] width 554 height 12
click at [937, 471] on p "Message" at bounding box center [871, 470] width 554 height 12
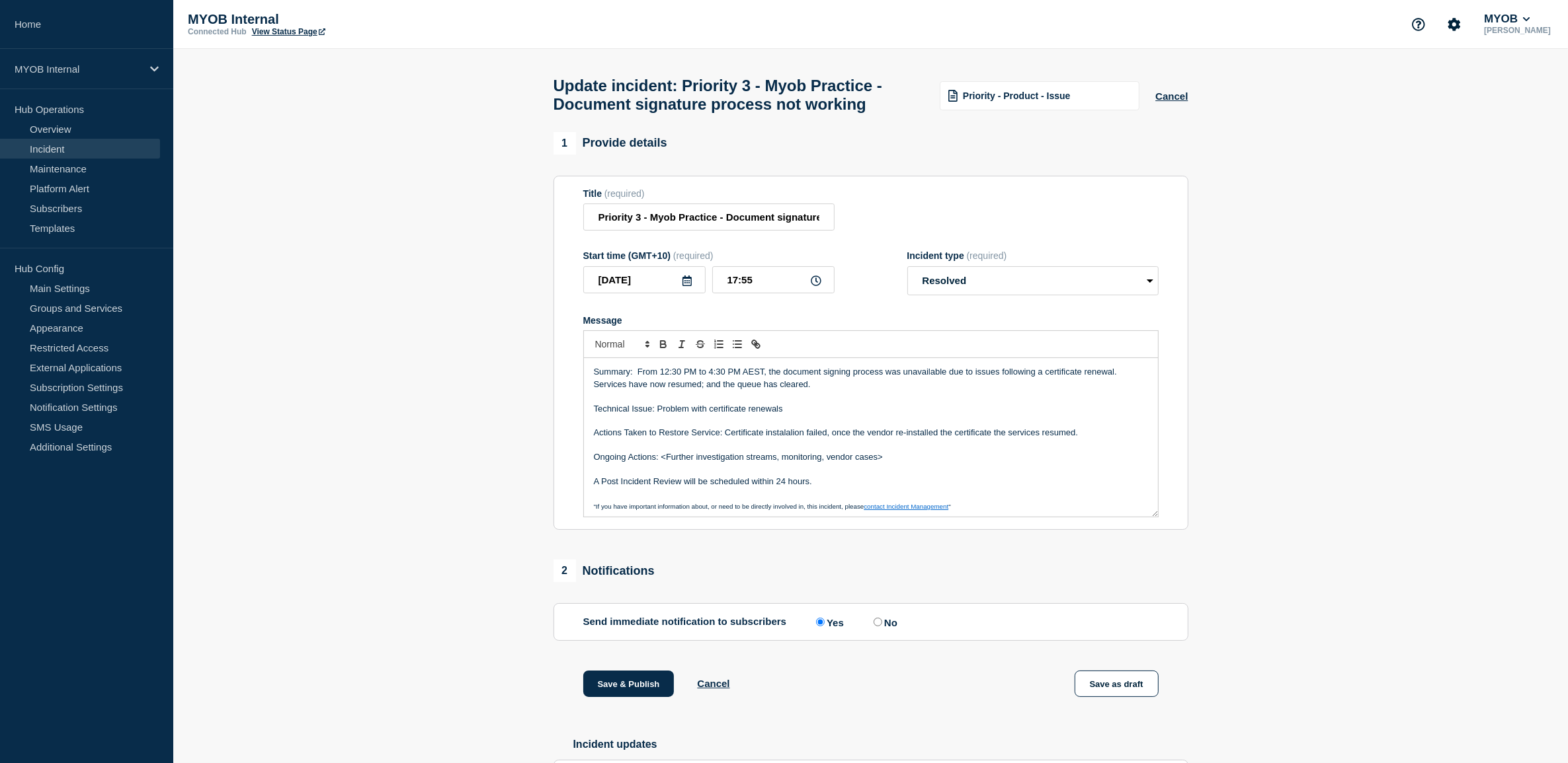
click at [801, 437] on p "Actions Taken to Restore Service: Certificate instalalion failed, once the vend…" at bounding box center [871, 433] width 554 height 12
click at [1008, 476] on p "Message" at bounding box center [871, 470] width 554 height 12
drag, startPoint x: 897, startPoint y: 466, endPoint x: 663, endPoint y: 463, distance: 234.0
click at [663, 463] on p "Ongoing Actions: <Further investigation streams, monitoring, vendor cases>" at bounding box center [871, 457] width 554 height 12
drag, startPoint x: 842, startPoint y: 490, endPoint x: 642, endPoint y: 485, distance: 200.1
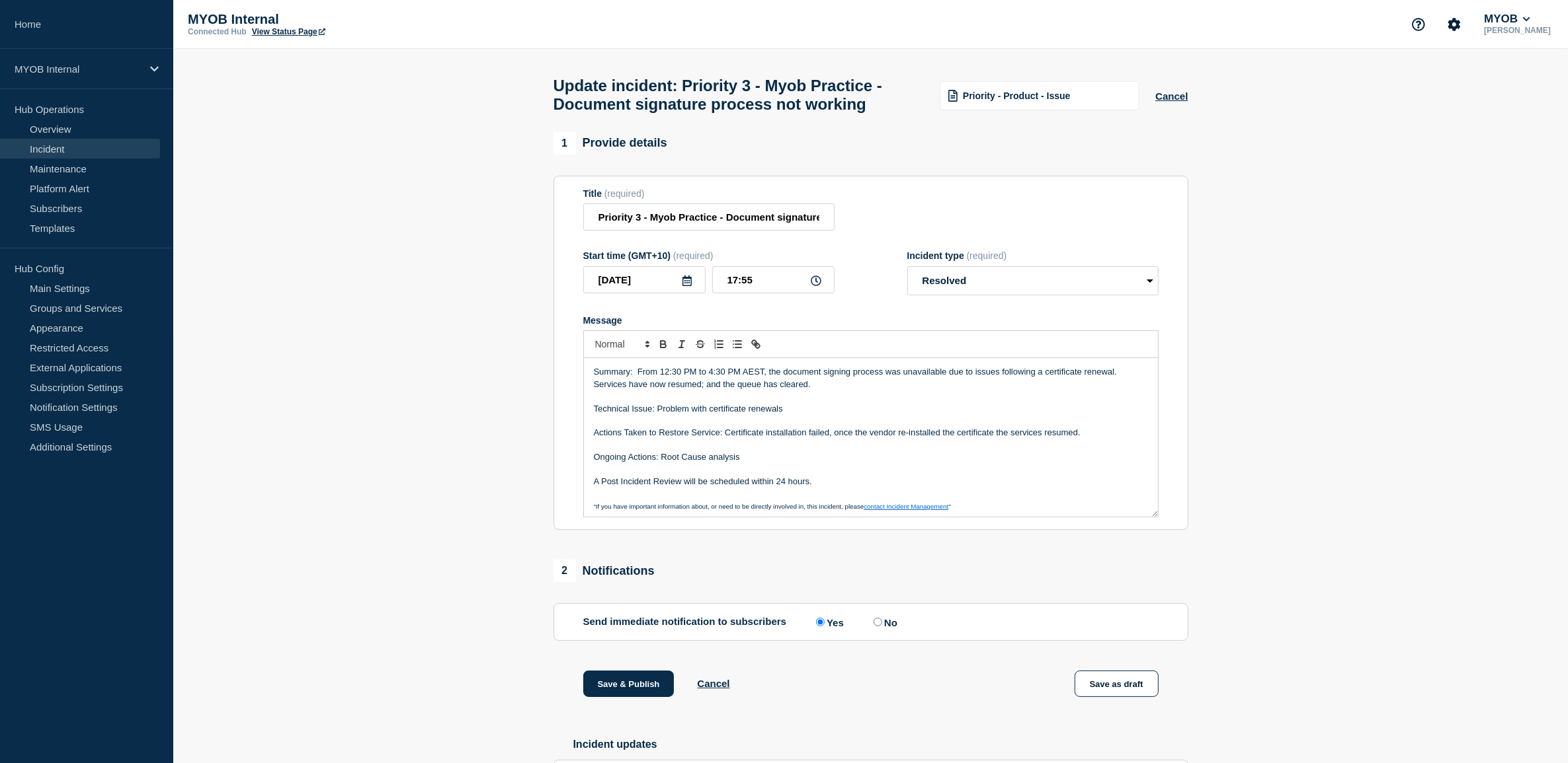
click at [698, 485] on p "A Post Incident Review will be scheduled within 24 hours." at bounding box center [871, 482] width 554 height 12
drag, startPoint x: 642, startPoint y: 485, endPoint x: 601, endPoint y: 486, distance: 41.0
click at [584, 484] on div "Summary: From 12:30 PM to 4:30 PM AEST, the document signing process was unavai…" at bounding box center [871, 437] width 574 height 159
click at [873, 497] on p "Message" at bounding box center [871, 494] width 554 height 12
drag, startPoint x: 850, startPoint y: 490, endPoint x: 556, endPoint y: 484, distance: 294.1
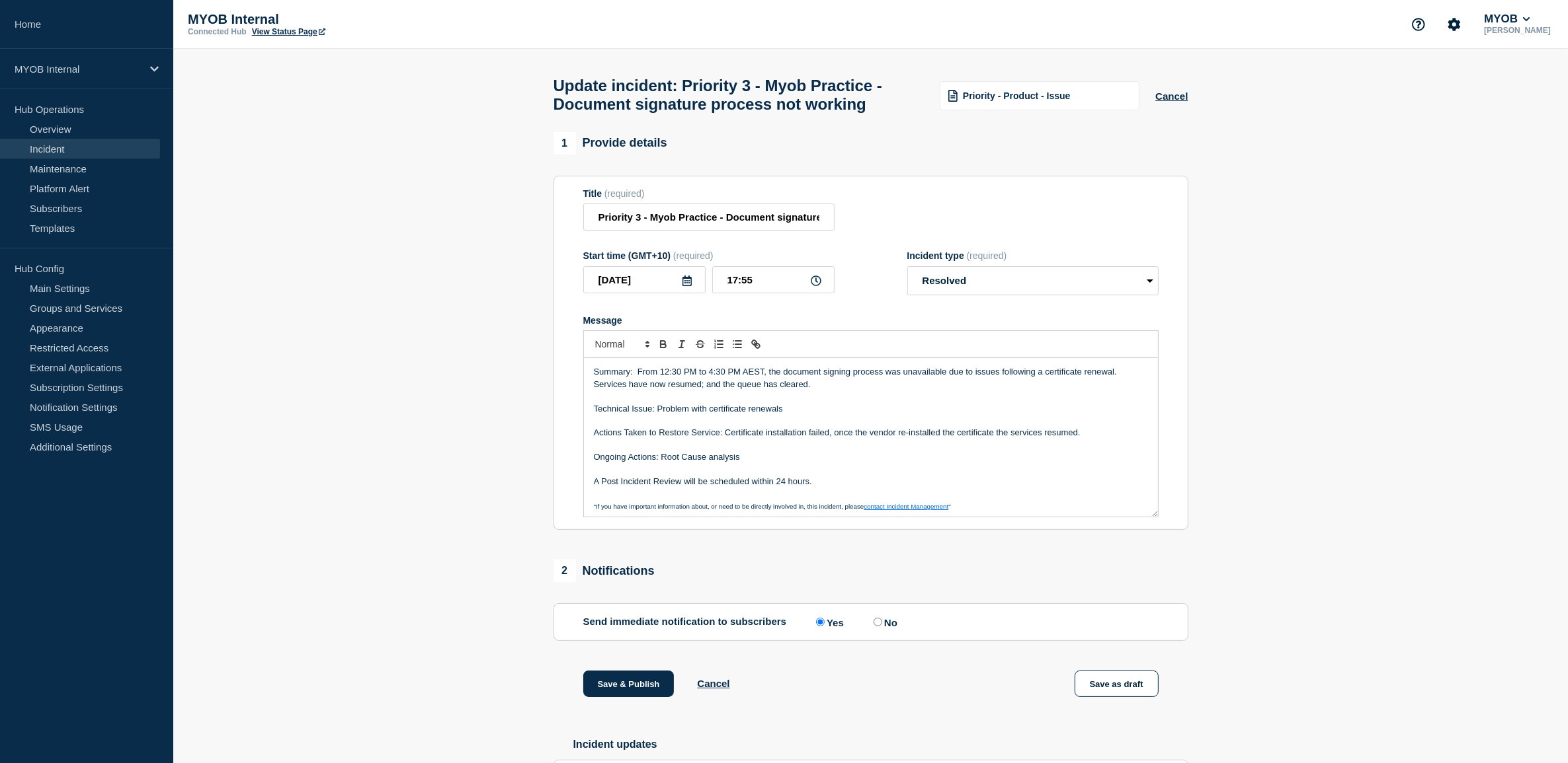
click at [556, 484] on section "Title (required) Priority 3 - Myob Practice - Document signature process not wo…" at bounding box center [871, 353] width 635 height 355
click at [881, 627] on input "No" at bounding box center [878, 623] width 9 height 9
radio input "true"
radio input "false"
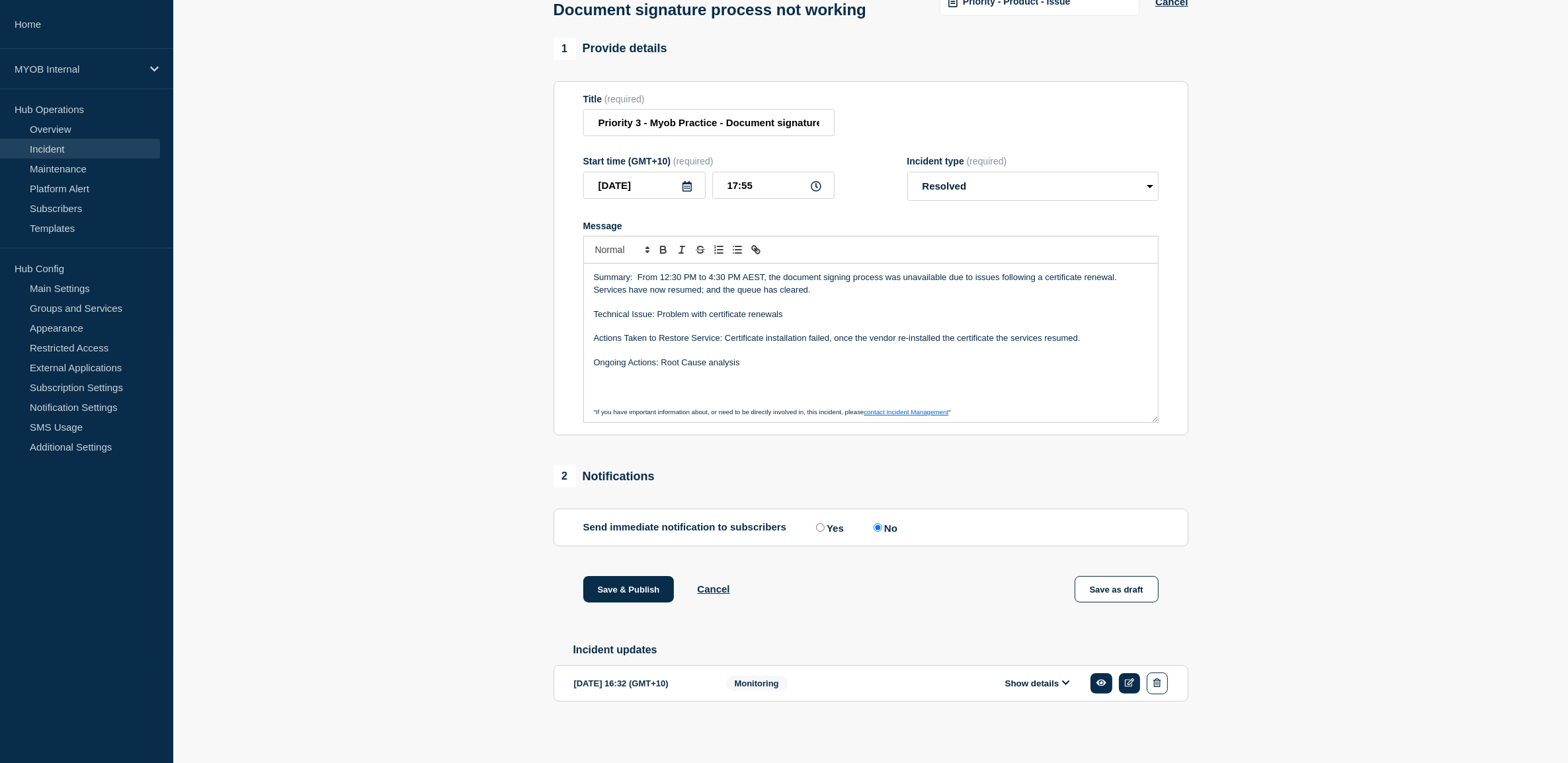
scroll to position [104, 0]
click at [646, 595] on button "Save & Publish" at bounding box center [629, 589] width 91 height 26
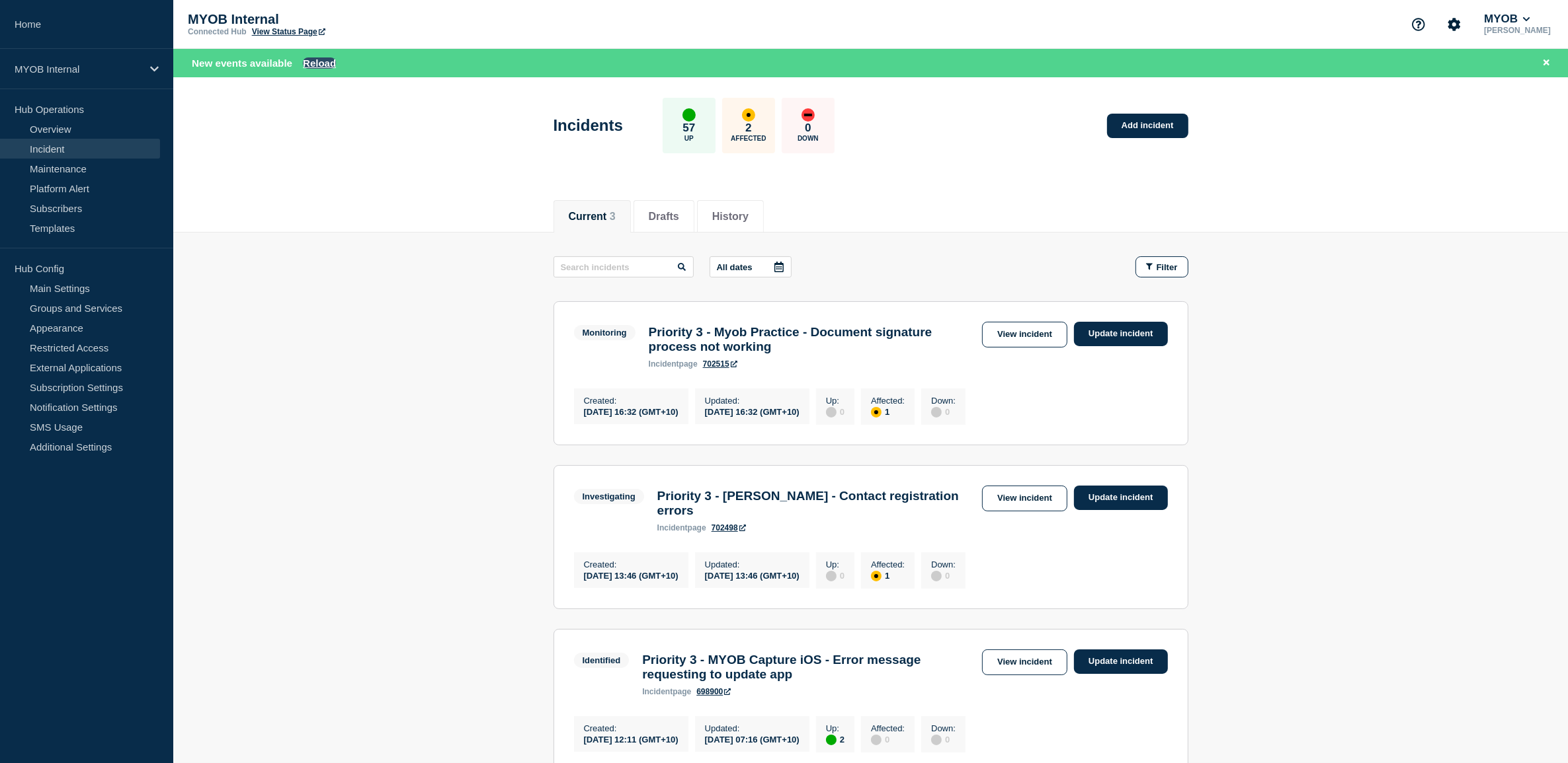
drag, startPoint x: 325, startPoint y: 60, endPoint x: 330, endPoint y: 68, distance: 9.4
click at [325, 60] on button "Reload" at bounding box center [320, 62] width 33 height 11
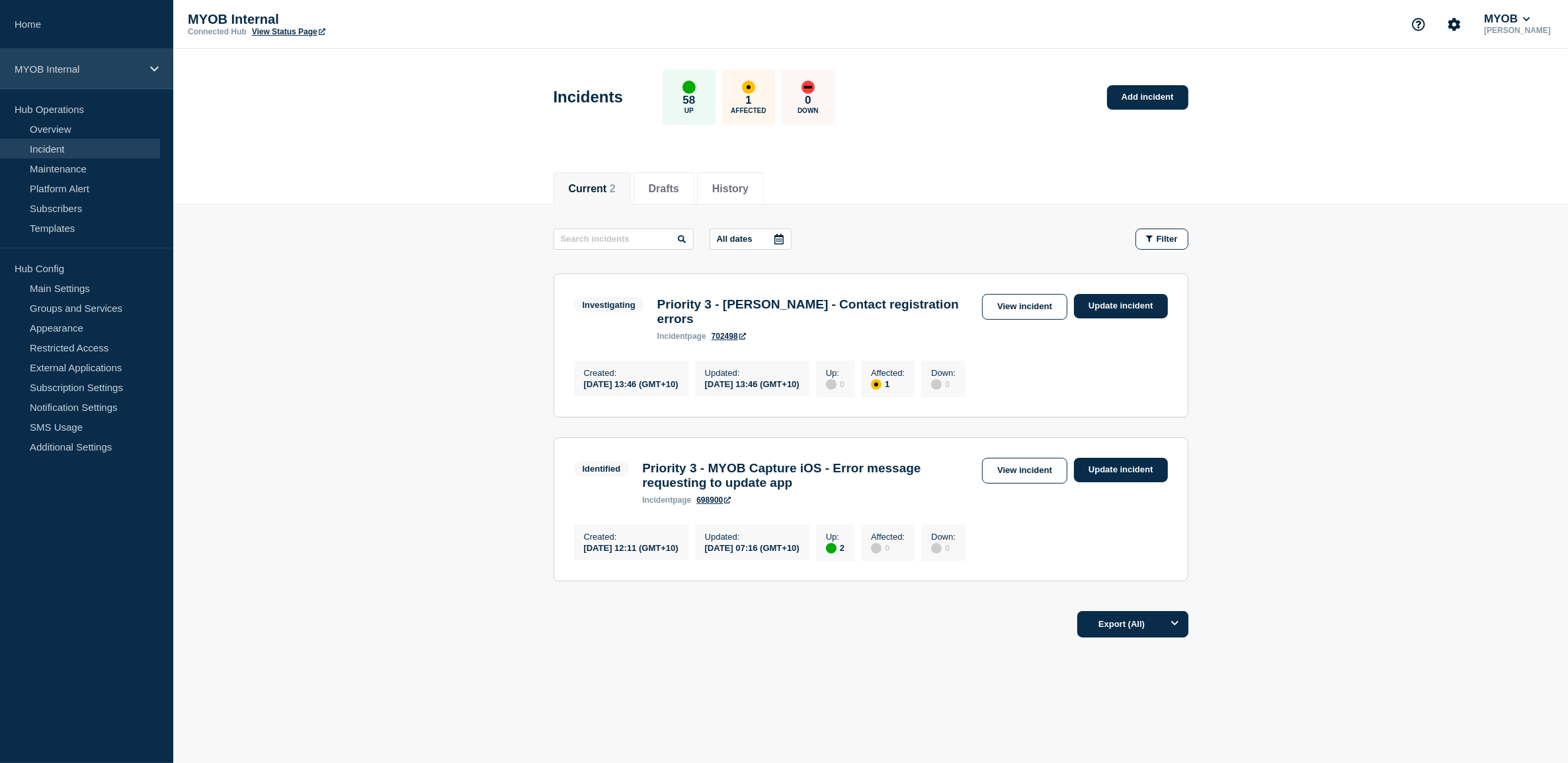
click at [161, 65] on div "MYOB Internal" at bounding box center [86, 69] width 173 height 40
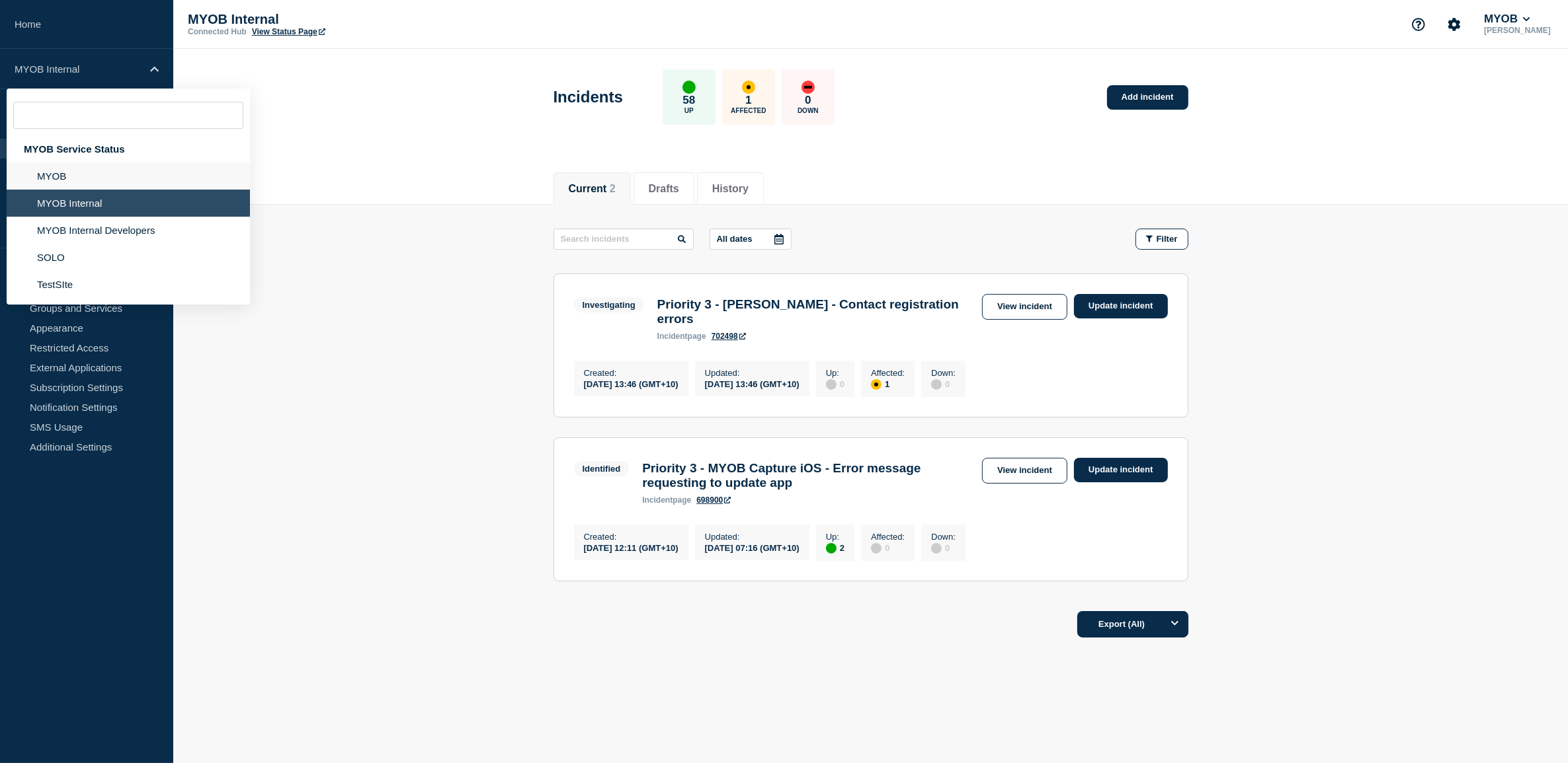
click at [101, 172] on li "MYOB" at bounding box center [128, 176] width 243 height 27
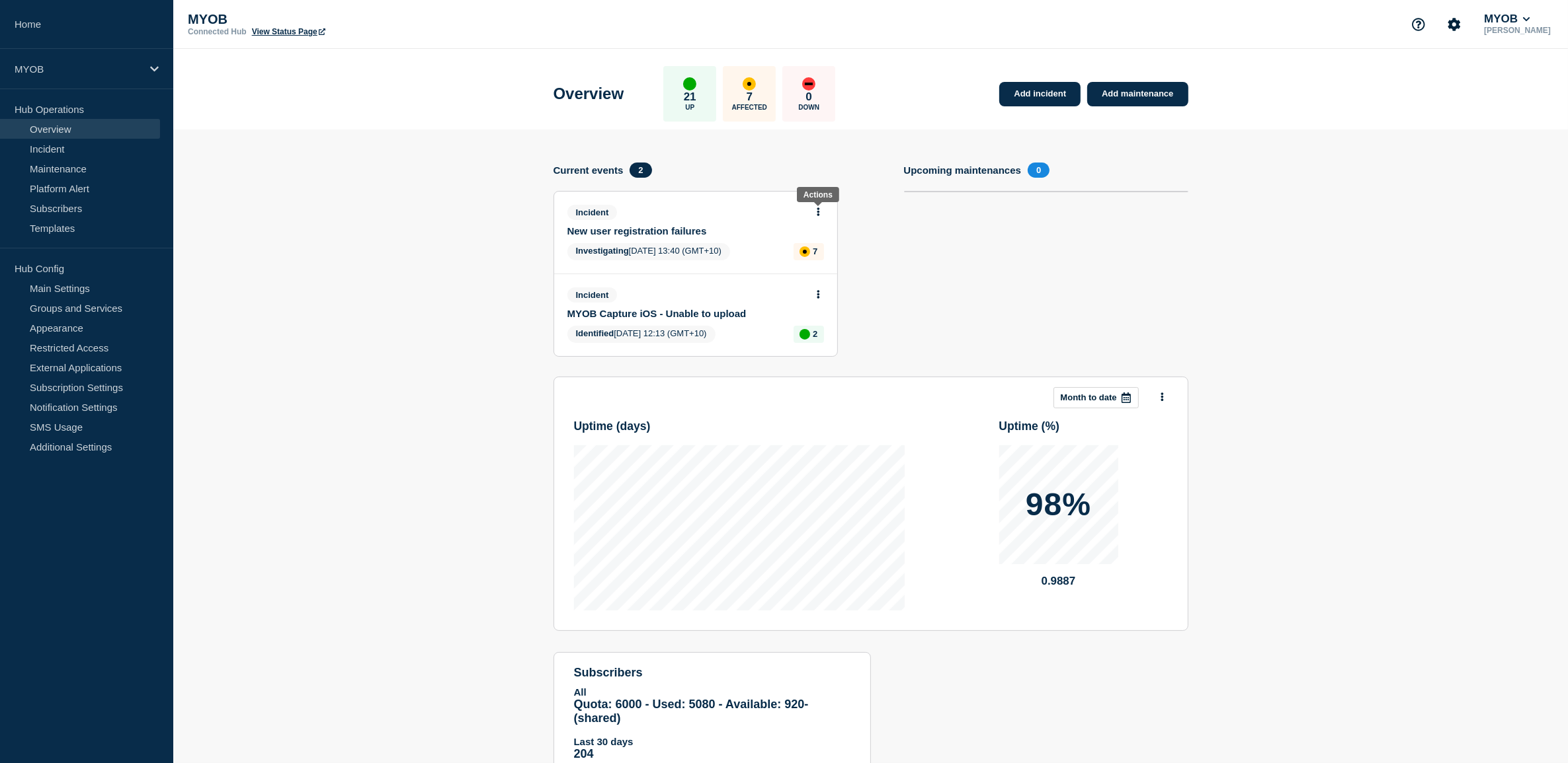
click at [818, 210] on icon at bounding box center [818, 212] width 3 height 9
click at [817, 259] on link "Update incident" at bounding box center [817, 260] width 64 height 11
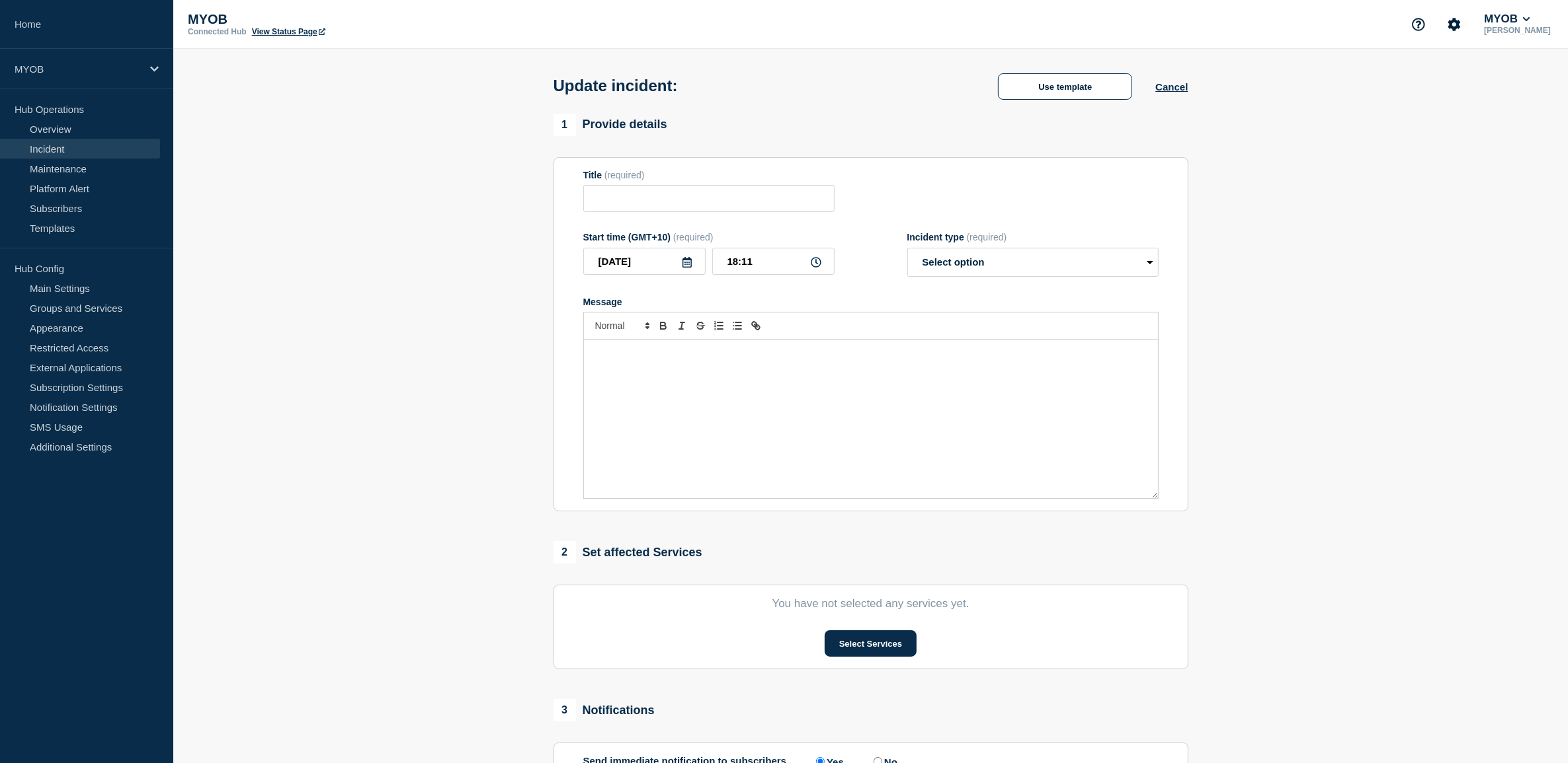
type input "New user registration failures"
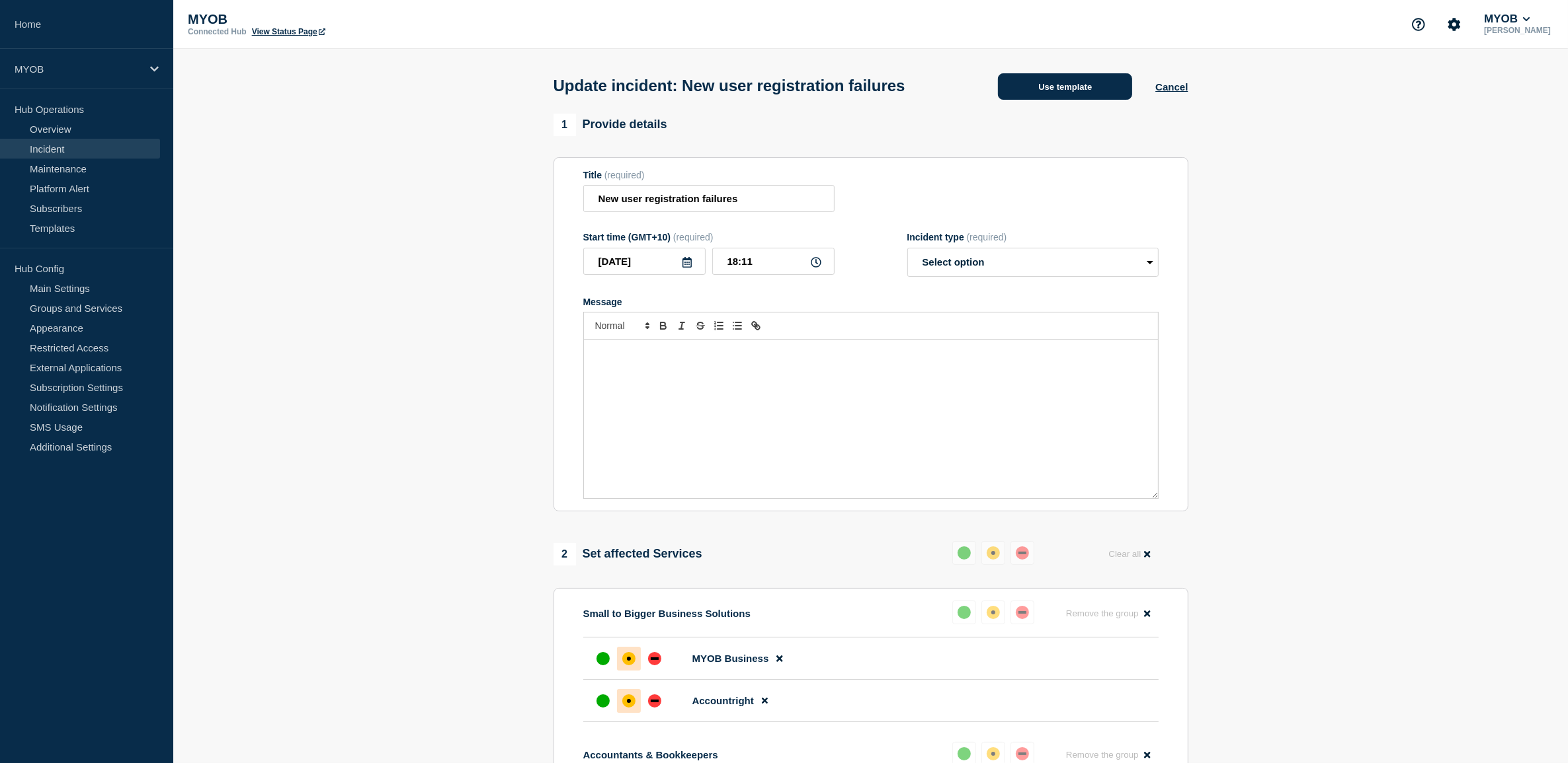
click at [1079, 88] on button "Use template" at bounding box center [1065, 87] width 134 height 26
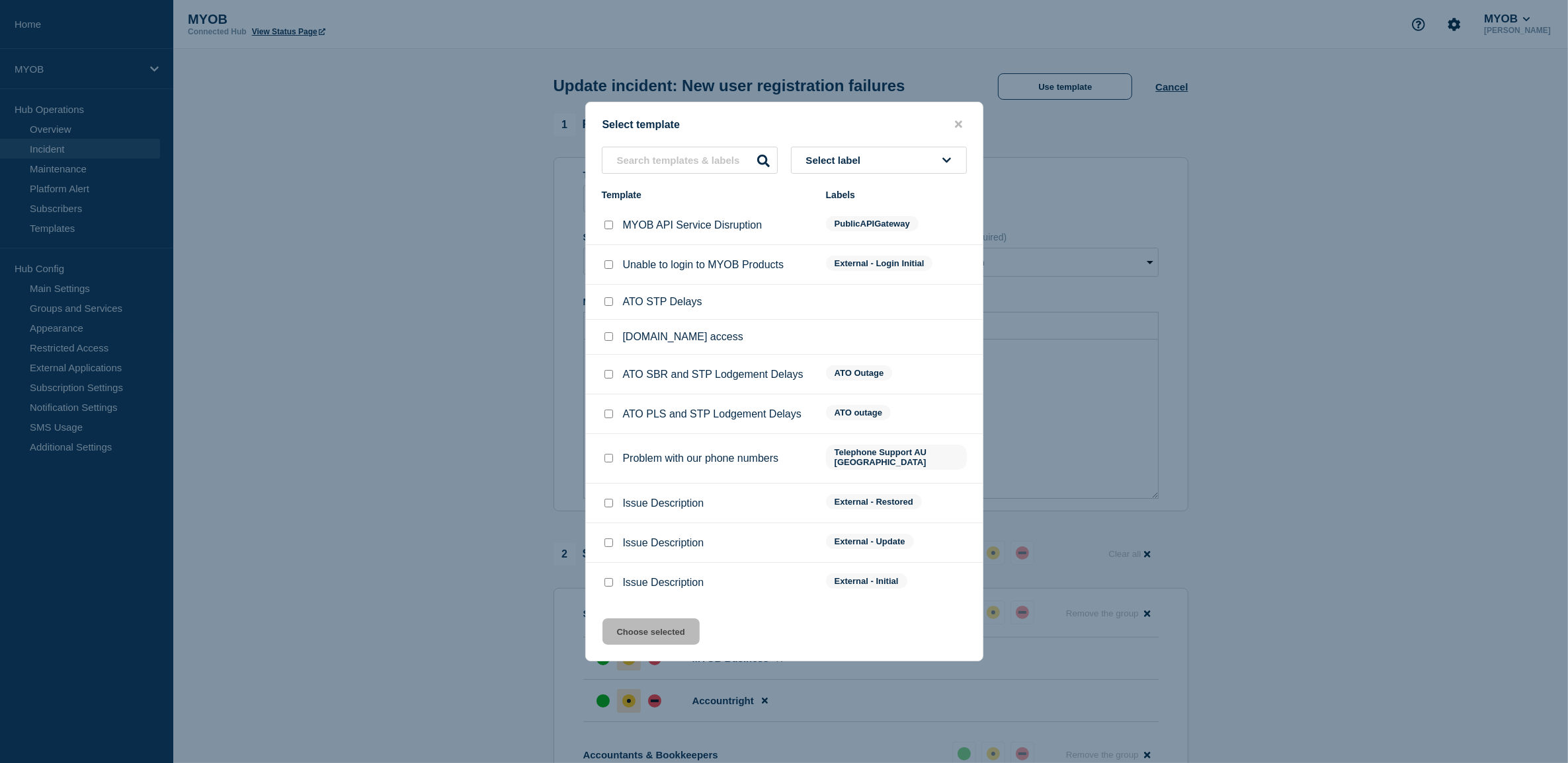
click at [606, 500] on input "Issue Description checkbox" at bounding box center [609, 503] width 9 height 9
checkbox input "true"
click at [668, 628] on button "Choose selected" at bounding box center [651, 632] width 98 height 26
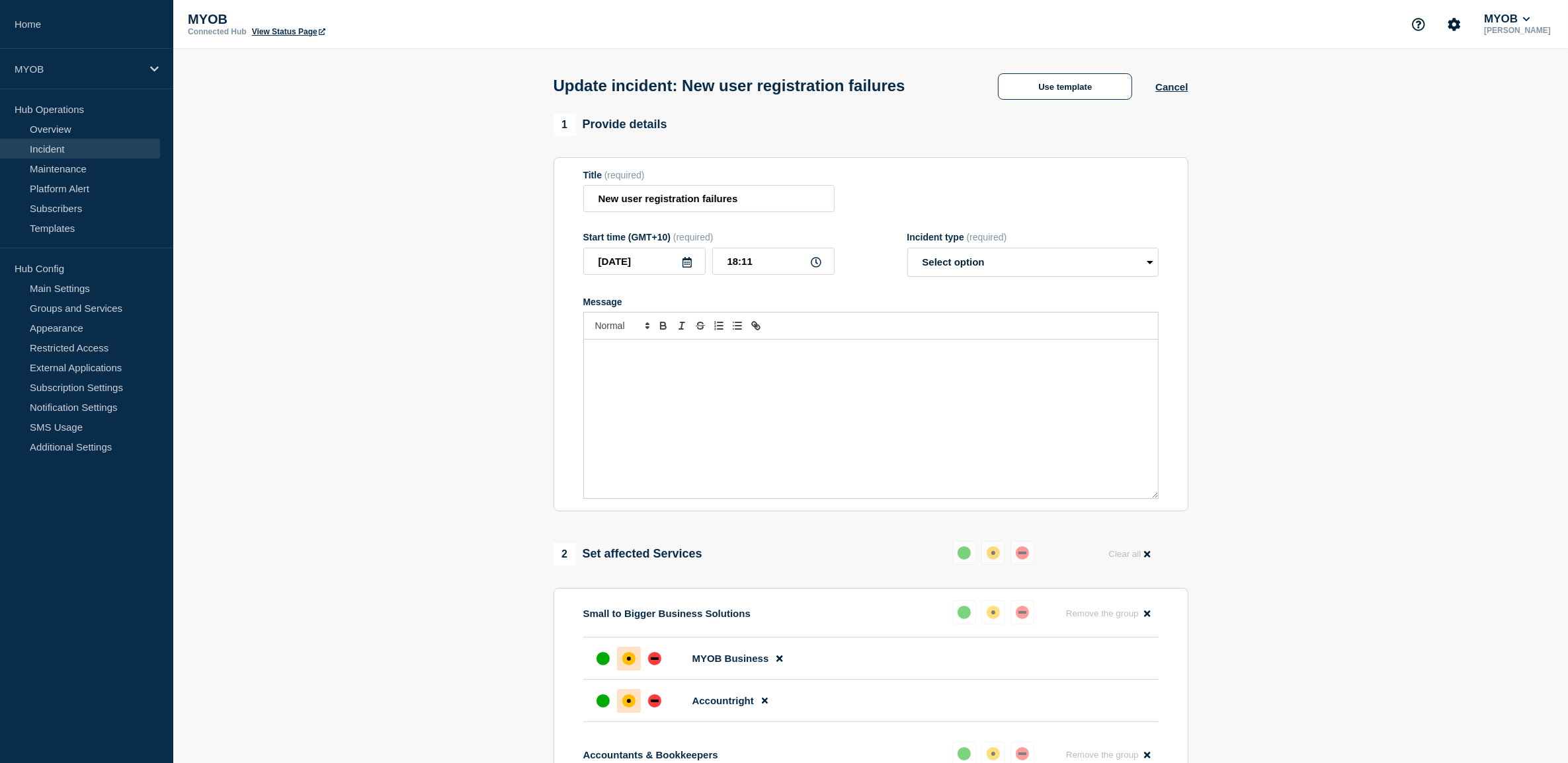
select select "resolved"
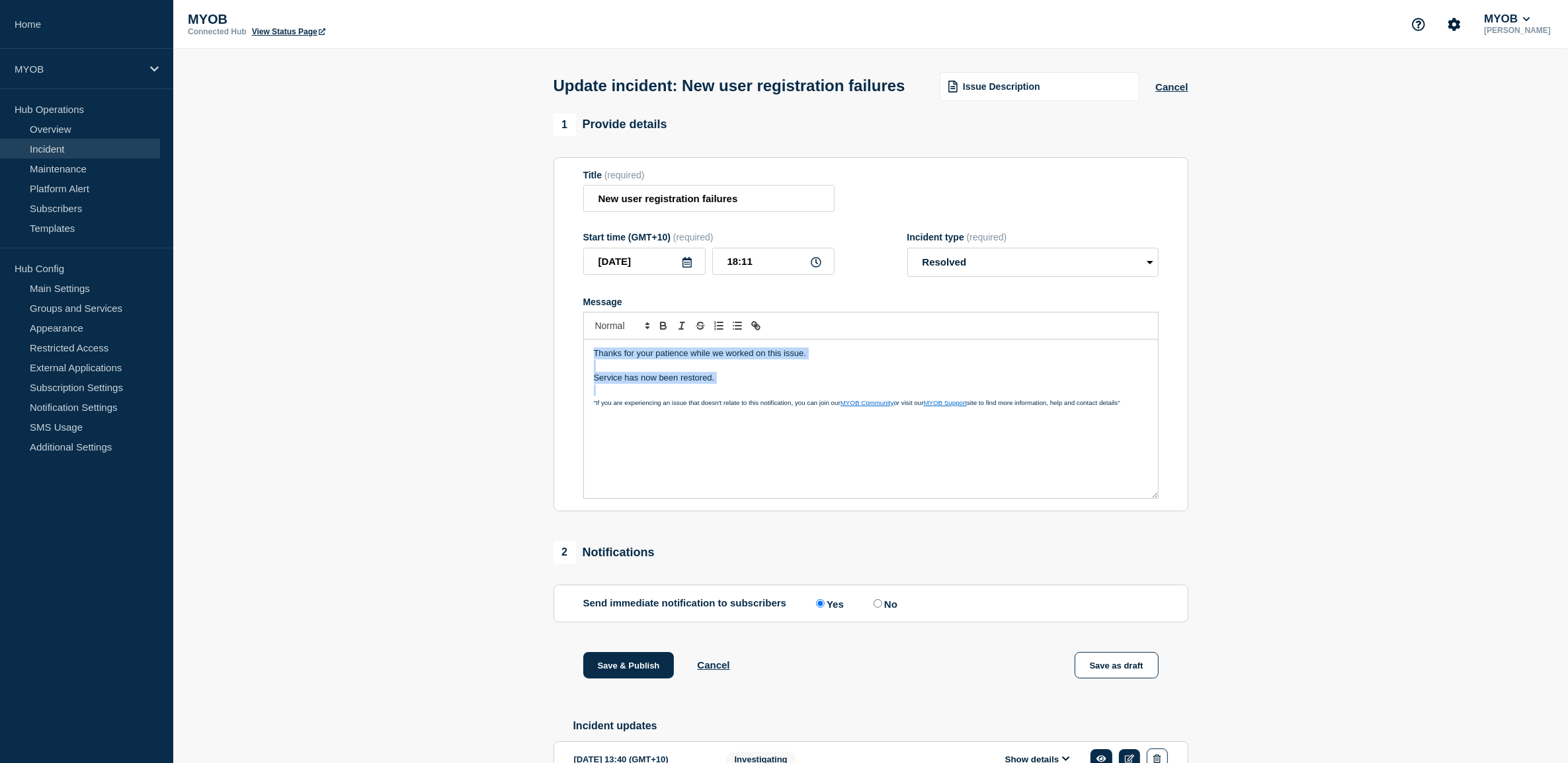
drag, startPoint x: 784, startPoint y: 408, endPoint x: 537, endPoint y: 368, distance: 250.2
click at [537, 368] on section "1 Provide details Title (required) New user registration failures Start time (G…" at bounding box center [871, 466] width 1395 height 706
copy div "Thanks for your patience while we worked on this issue. Service has now been re…"
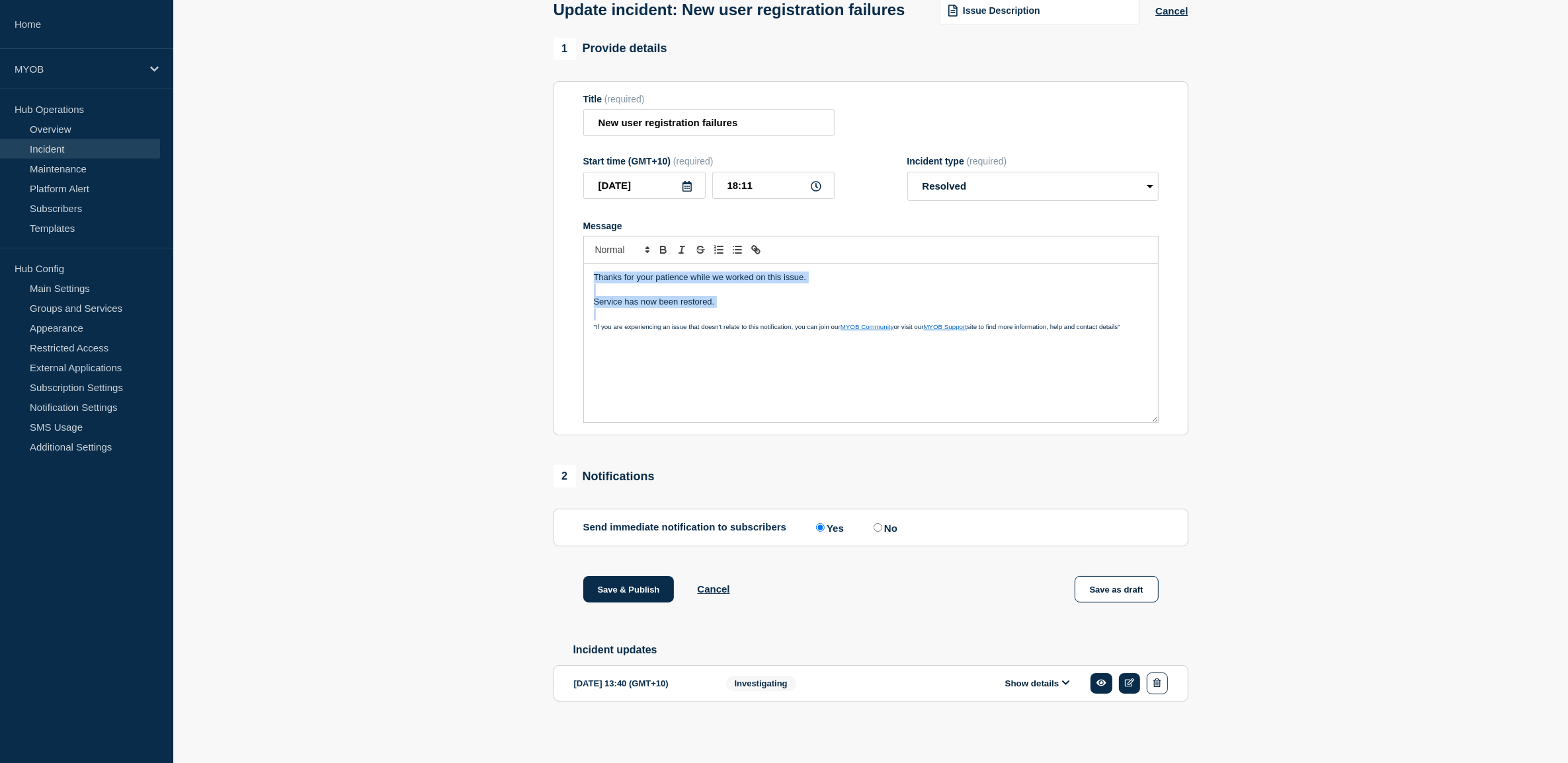
scroll to position [104, 0]
click at [643, 592] on button "Save & Publish" at bounding box center [629, 589] width 91 height 26
